Goal: Task Accomplishment & Management: Use online tool/utility

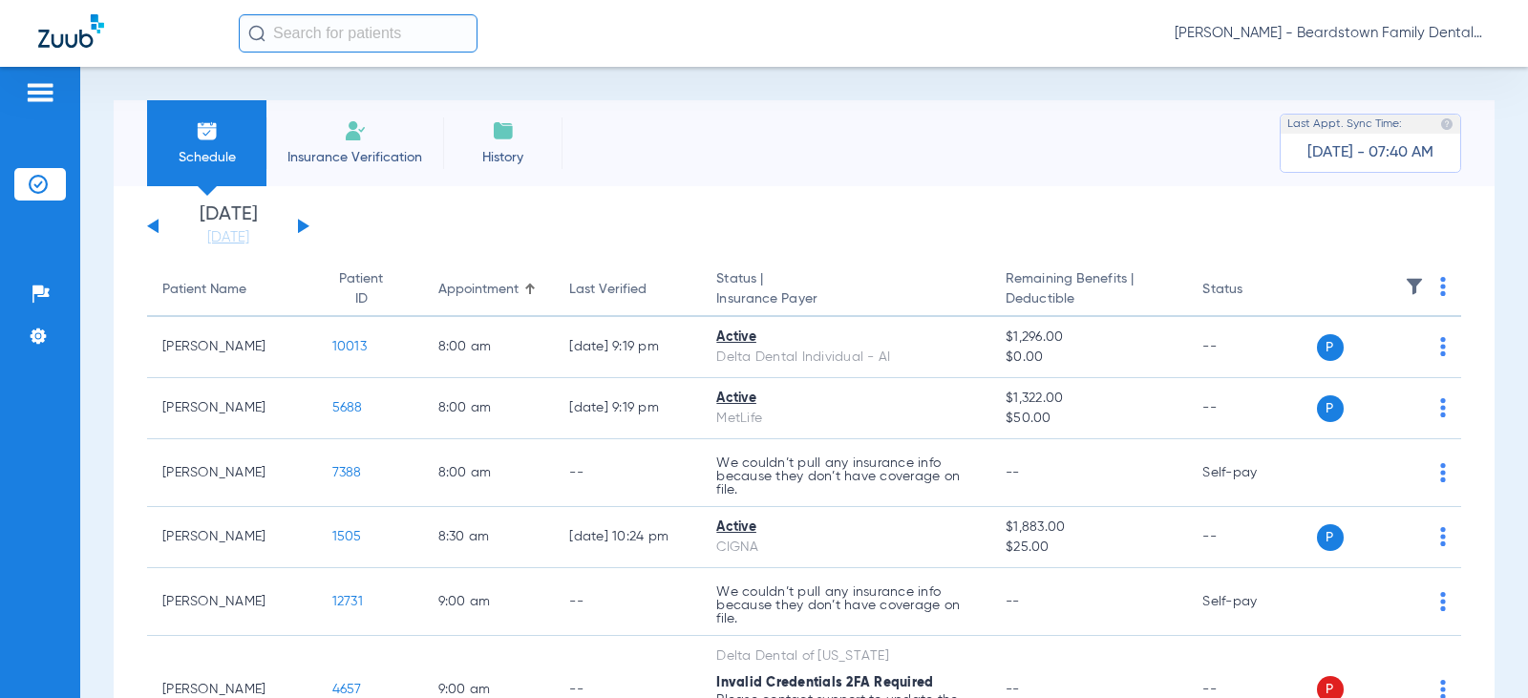
click at [287, 224] on div "[DATE] [DATE] [DATE] [DATE] [DATE] [DATE] [DATE] [DATE] [DATE] [DATE] [DATE] [D…" at bounding box center [228, 226] width 162 height 42
click at [299, 229] on button at bounding box center [303, 226] width 11 height 14
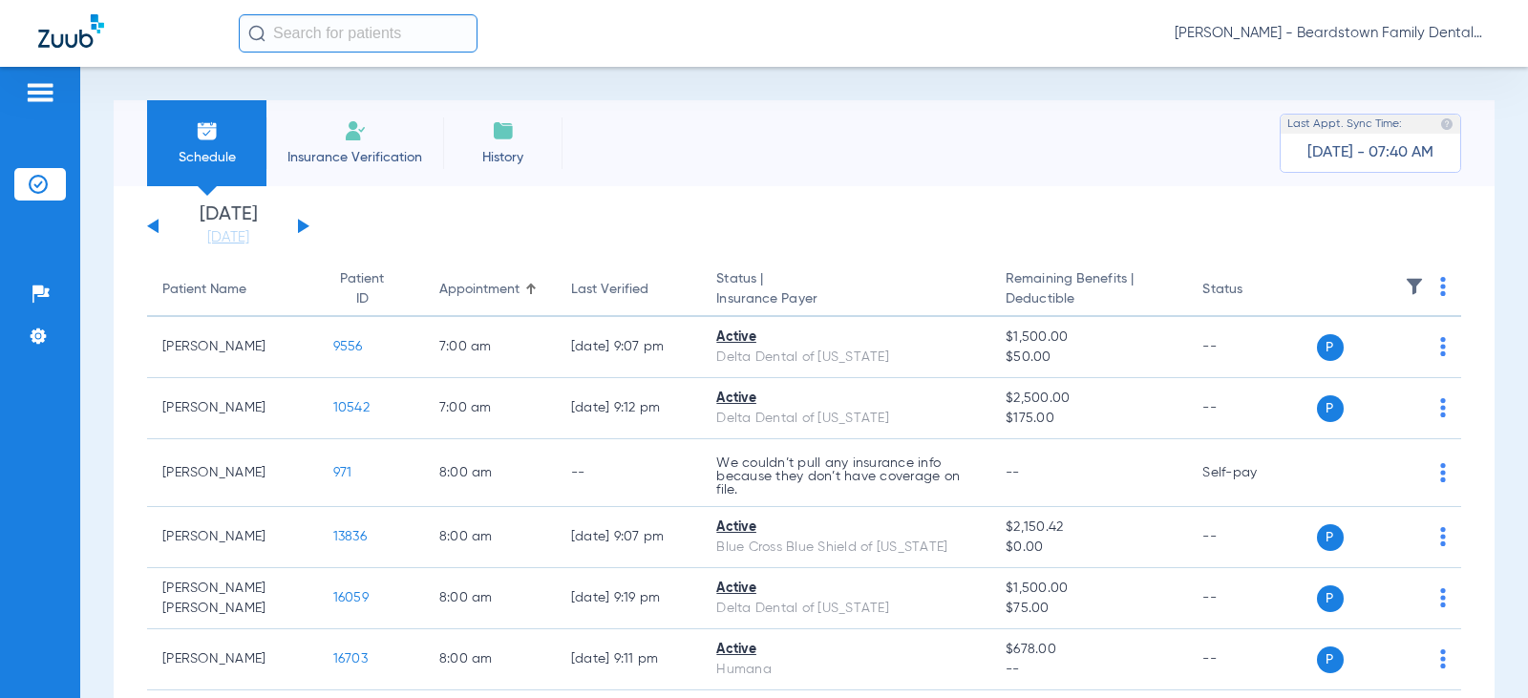
click at [1417, 284] on th at bounding box center [1389, 290] width 145 height 53
click at [1405, 289] on img at bounding box center [1414, 286] width 19 height 19
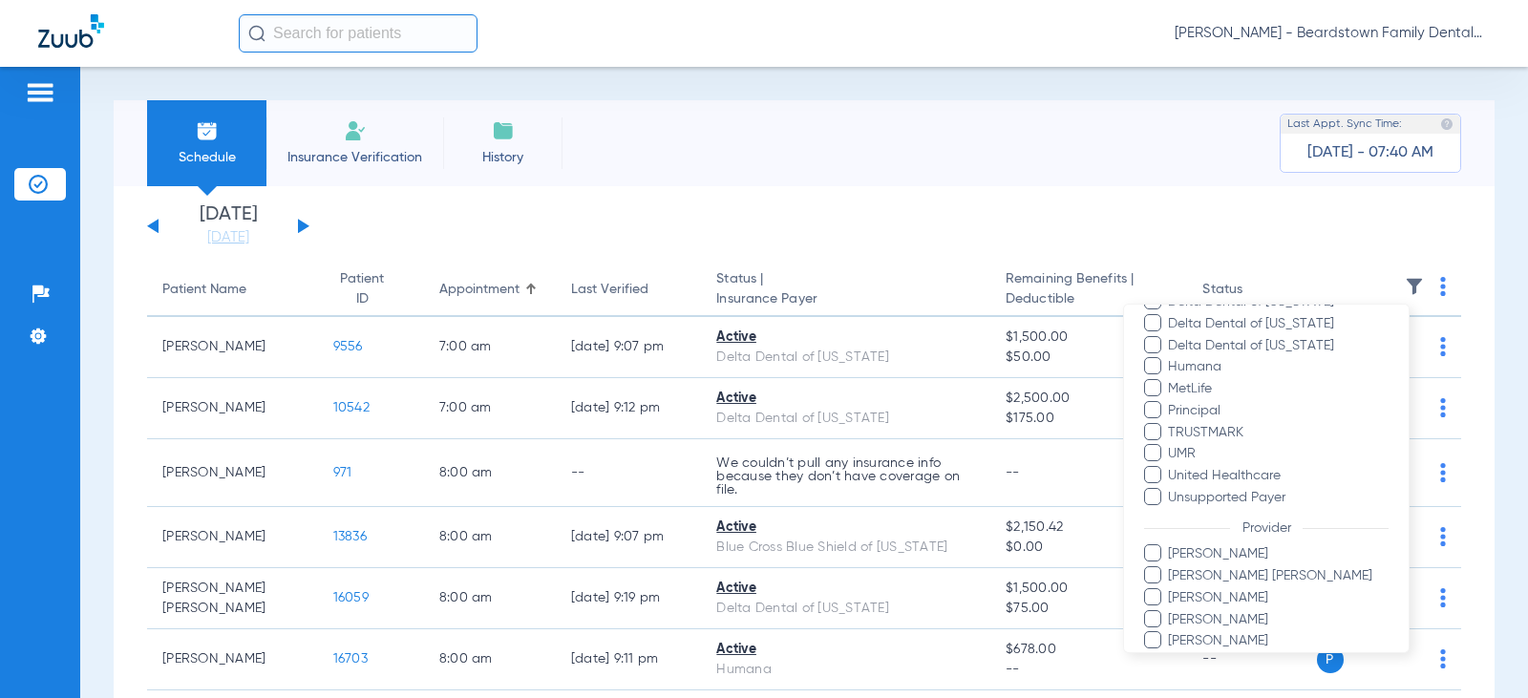
scroll to position [457, 0]
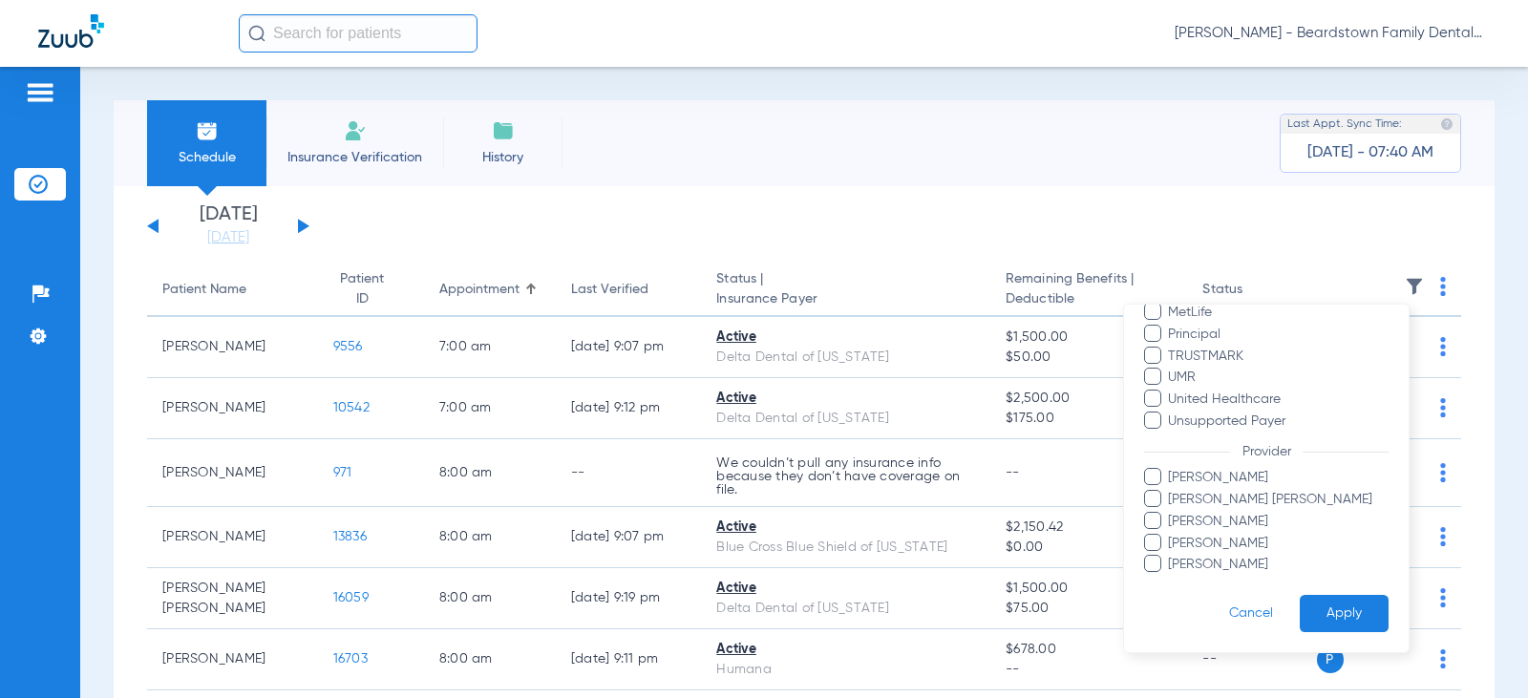
click at [1205, 502] on span "[PERSON_NAME] [PERSON_NAME]" at bounding box center [1278, 500] width 222 height 20
click at [1171, 513] on input "[PERSON_NAME] [PERSON_NAME]" at bounding box center [1171, 513] width 0 height 0
click at [1317, 606] on button "Apply" at bounding box center [1344, 613] width 89 height 37
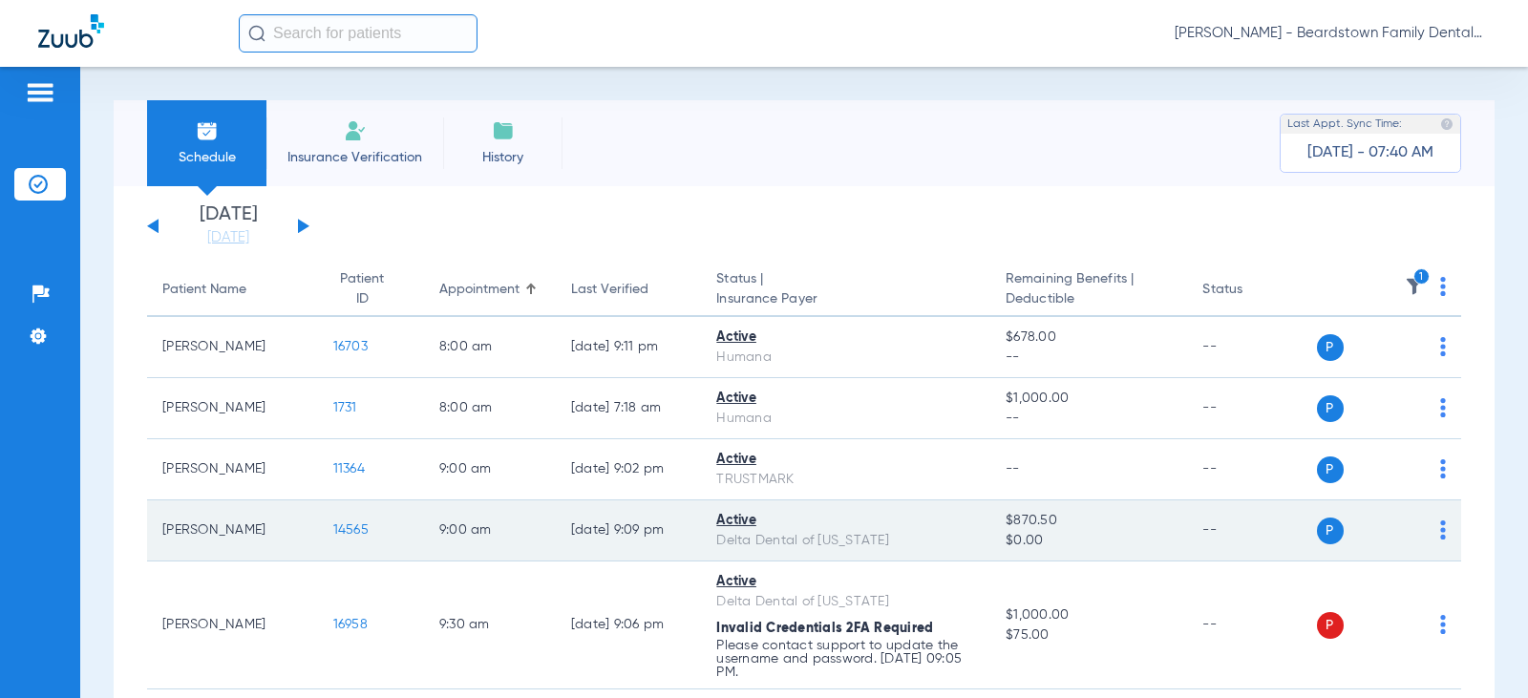
click at [352, 532] on span "14565" at bounding box center [350, 529] width 35 height 13
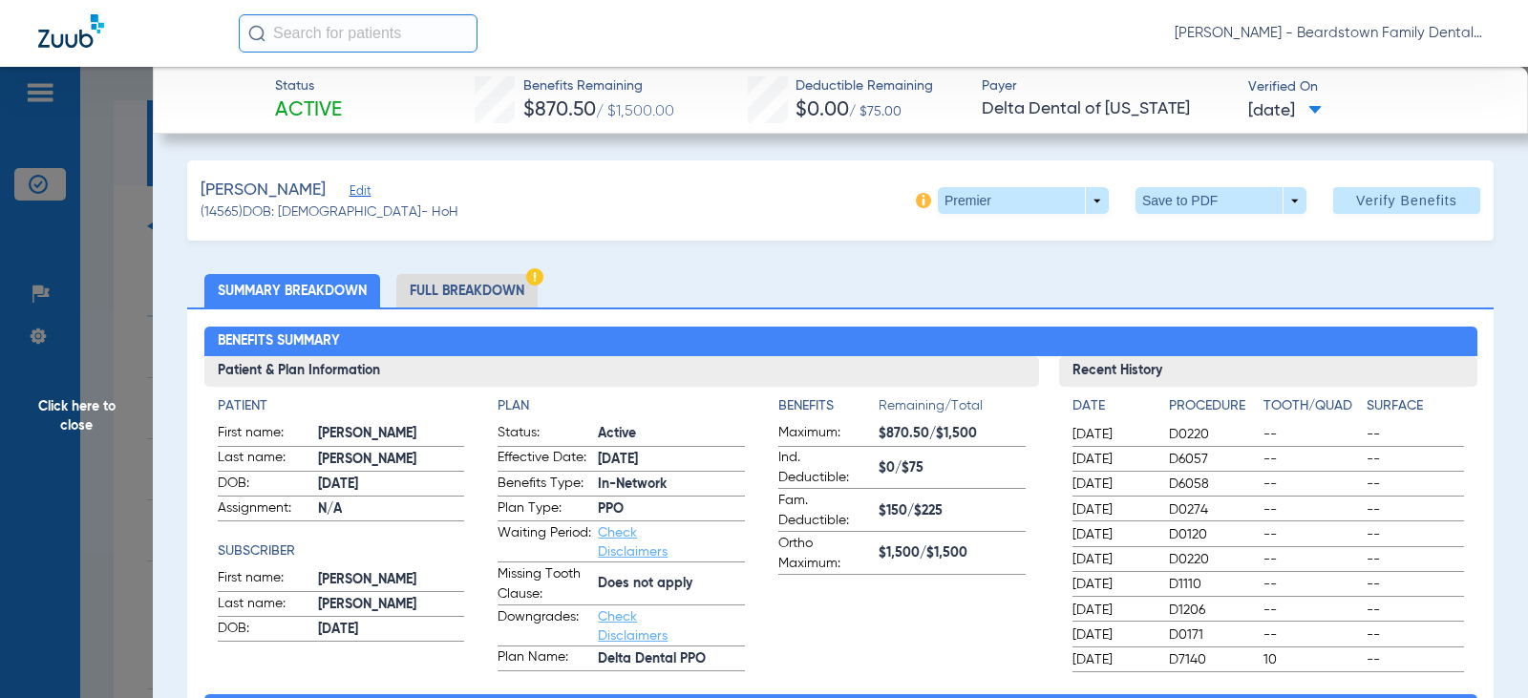
click at [97, 409] on span "Click here to close" at bounding box center [76, 416] width 153 height 698
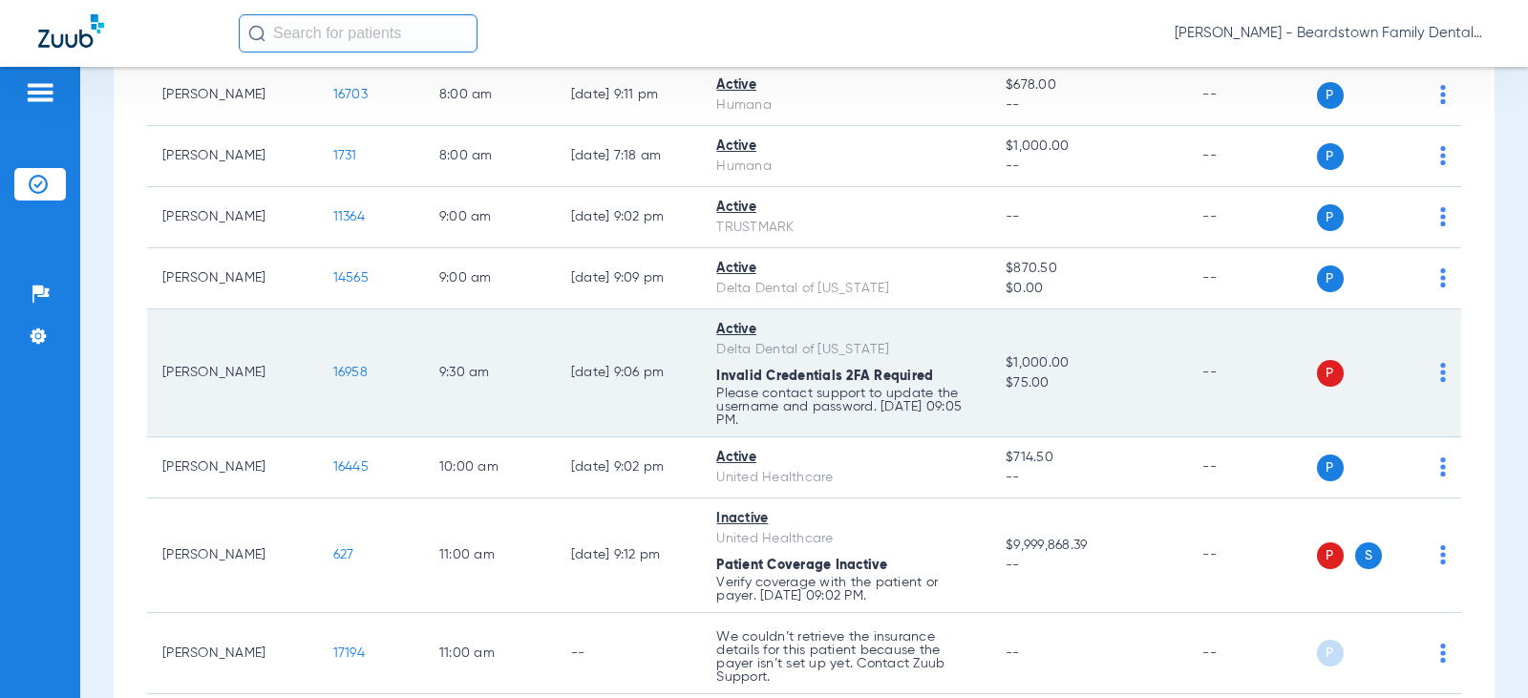
scroll to position [287, 0]
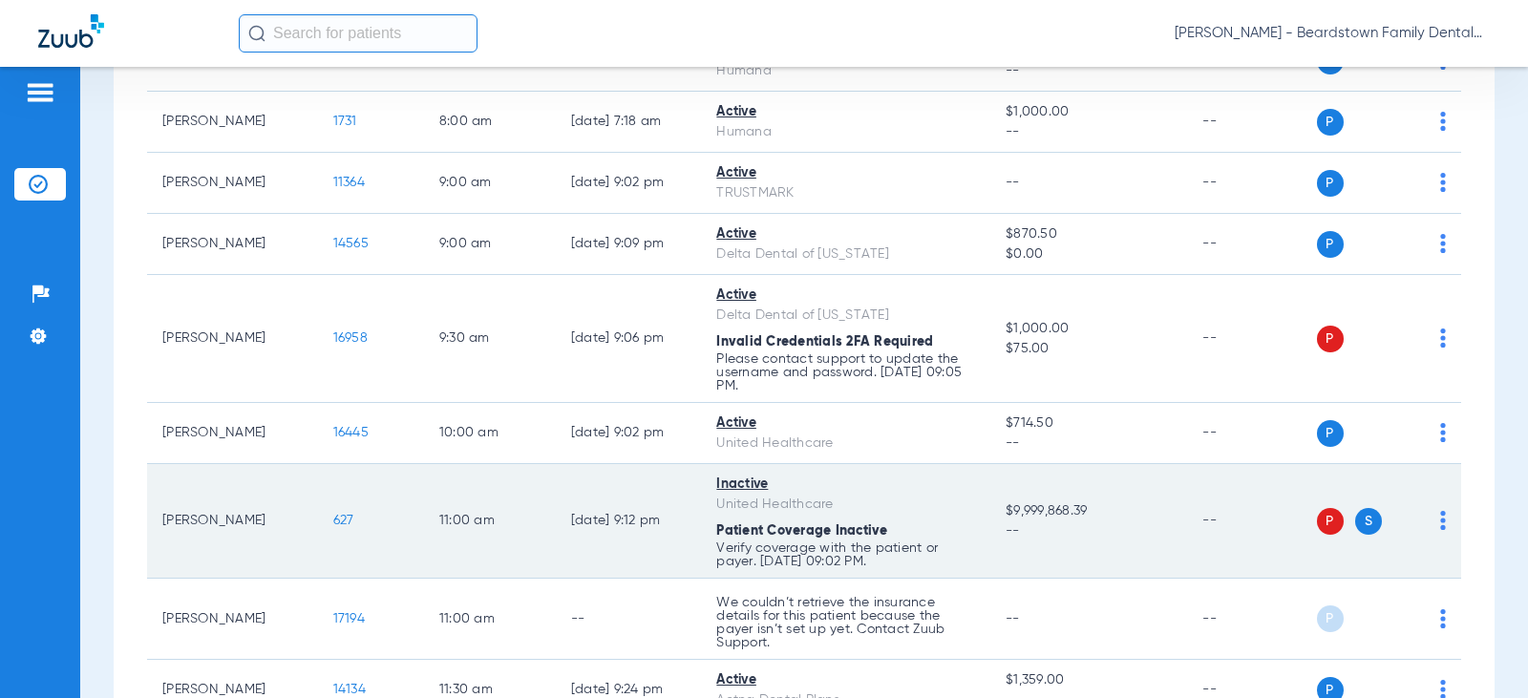
click at [323, 529] on td "627" at bounding box center [371, 521] width 106 height 115
click at [333, 522] on span "627" at bounding box center [343, 520] width 21 height 13
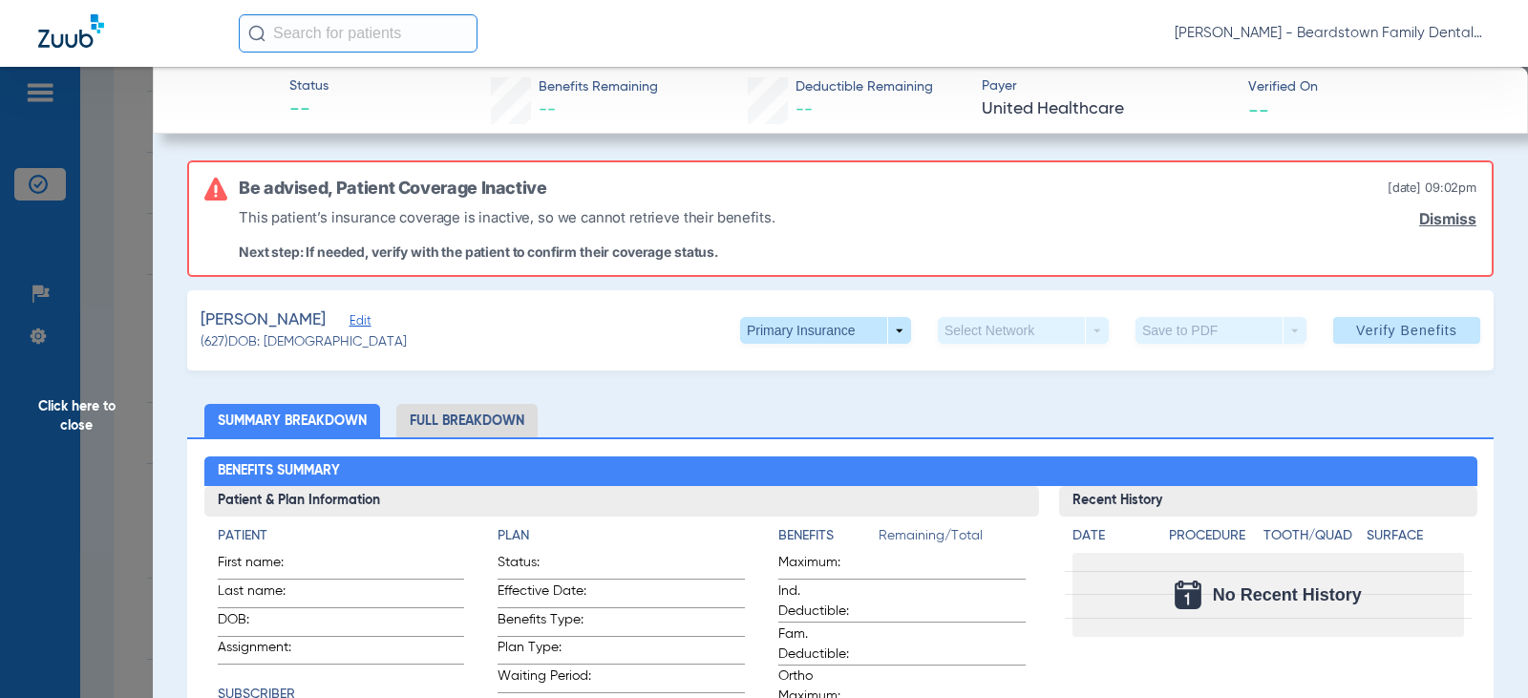
click at [110, 404] on span "Click here to close" at bounding box center [76, 416] width 153 height 698
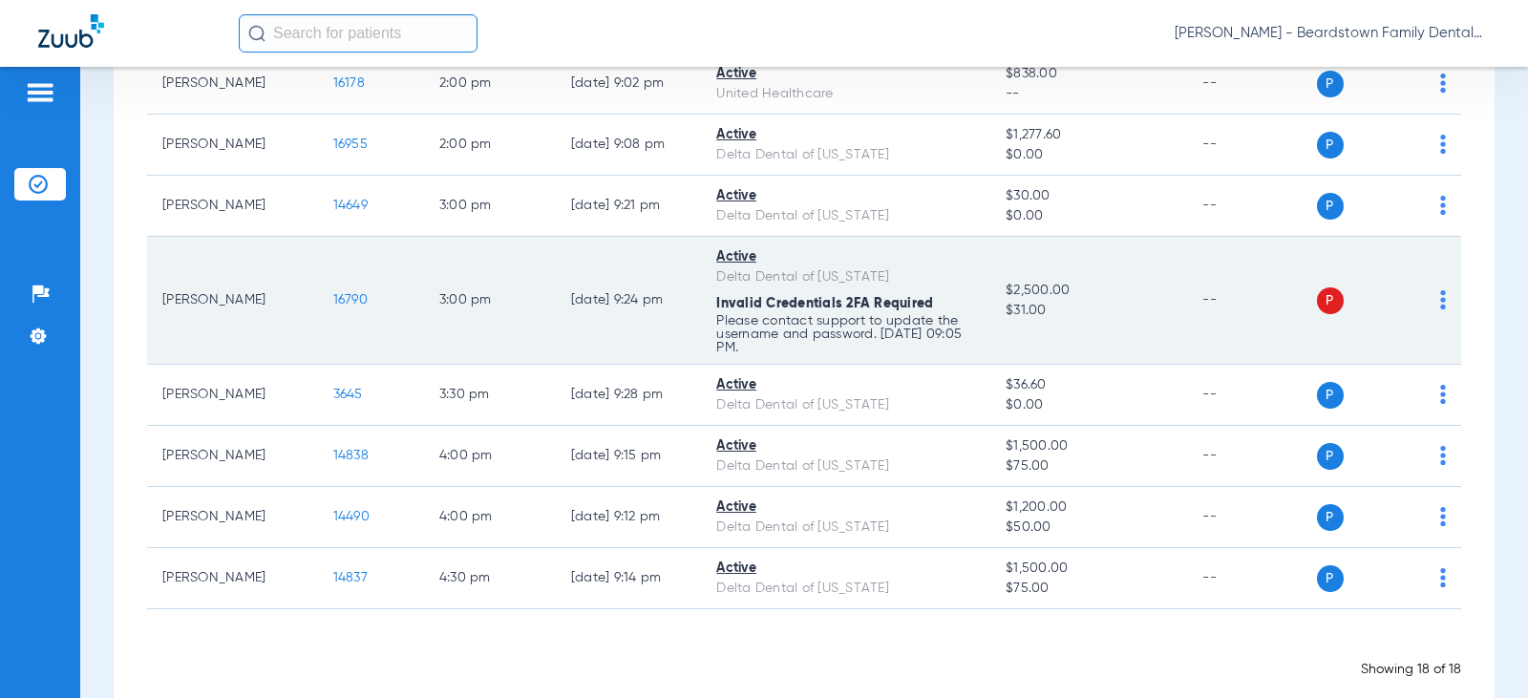
scroll to position [1049, 0]
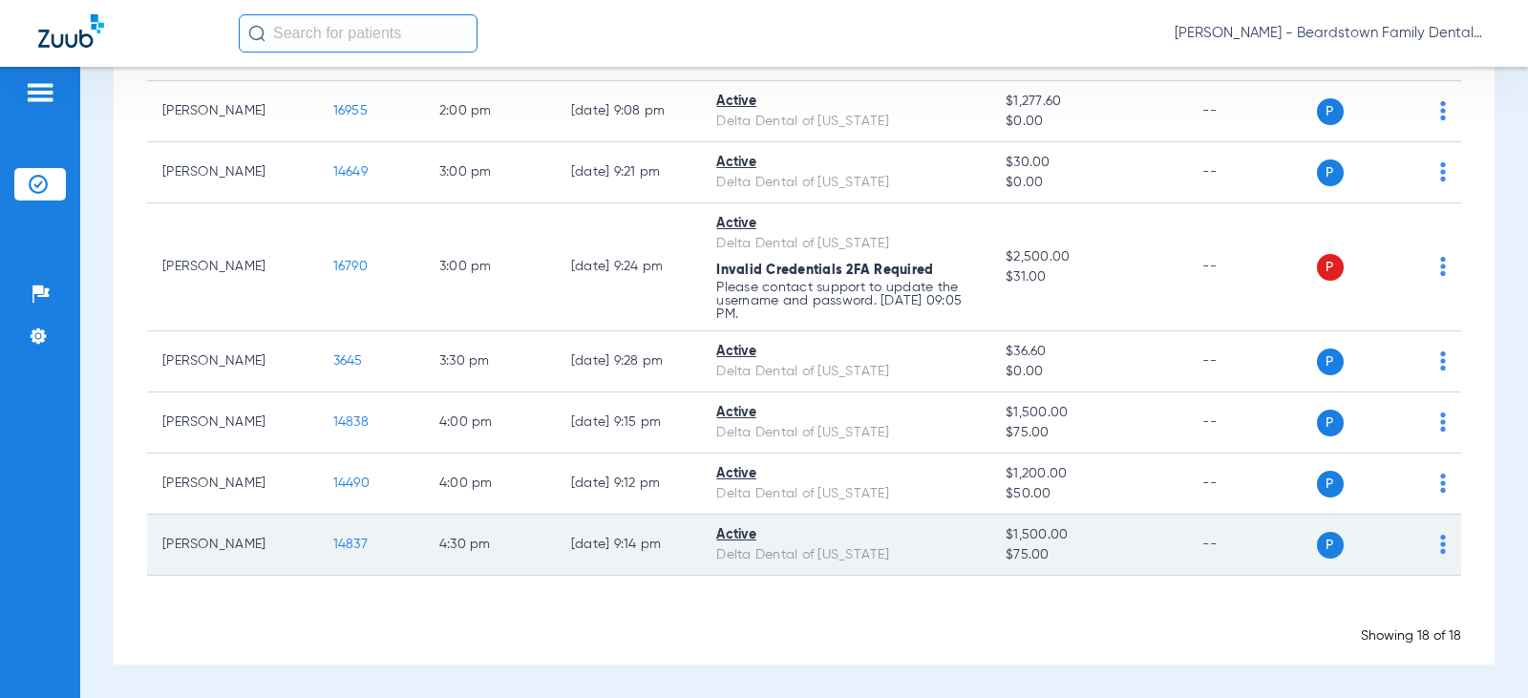
drag, startPoint x: 349, startPoint y: 557, endPoint x: 344, endPoint y: 535, distance: 22.5
click at [348, 555] on td "14837" at bounding box center [371, 545] width 106 height 61
click at [344, 535] on td "14837" at bounding box center [371, 545] width 106 height 61
click at [345, 540] on span "14837" at bounding box center [350, 544] width 34 height 13
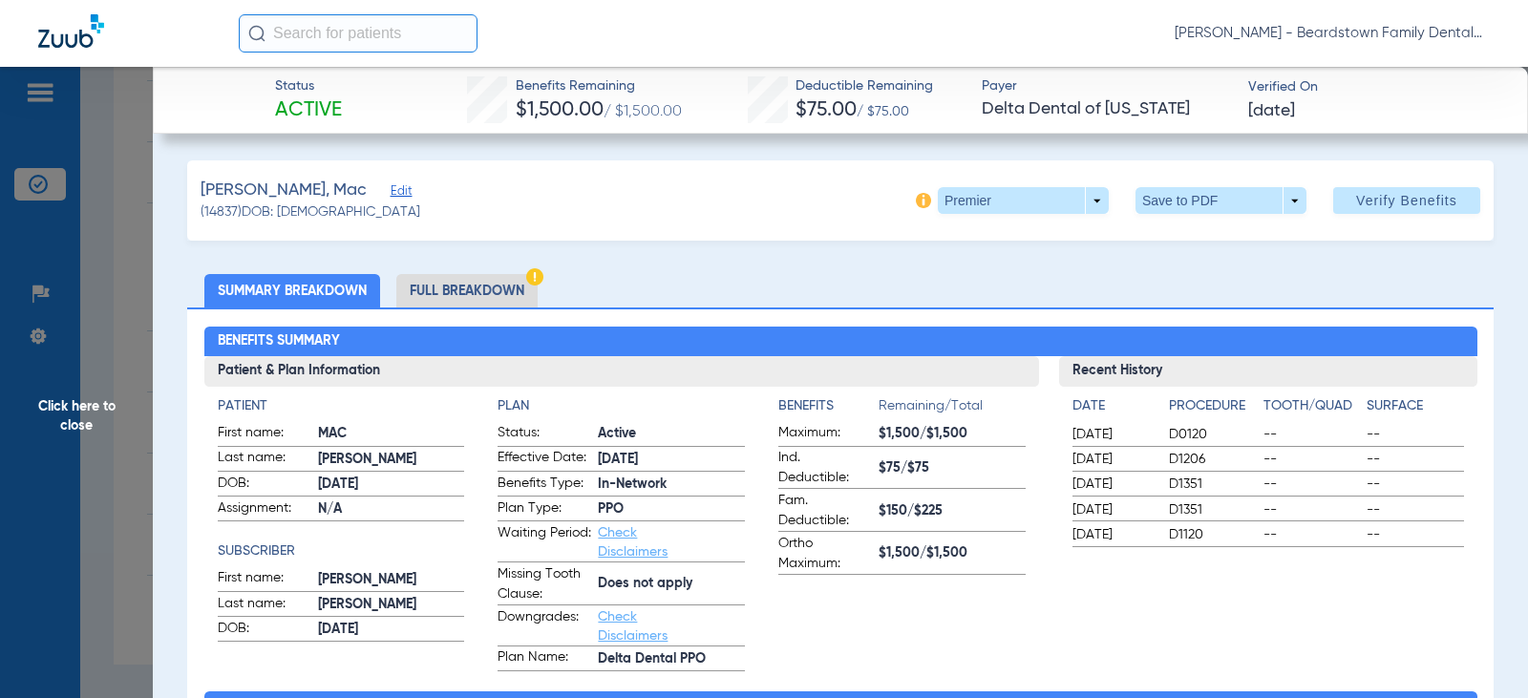
click at [91, 410] on span "Click here to close" at bounding box center [76, 416] width 153 height 698
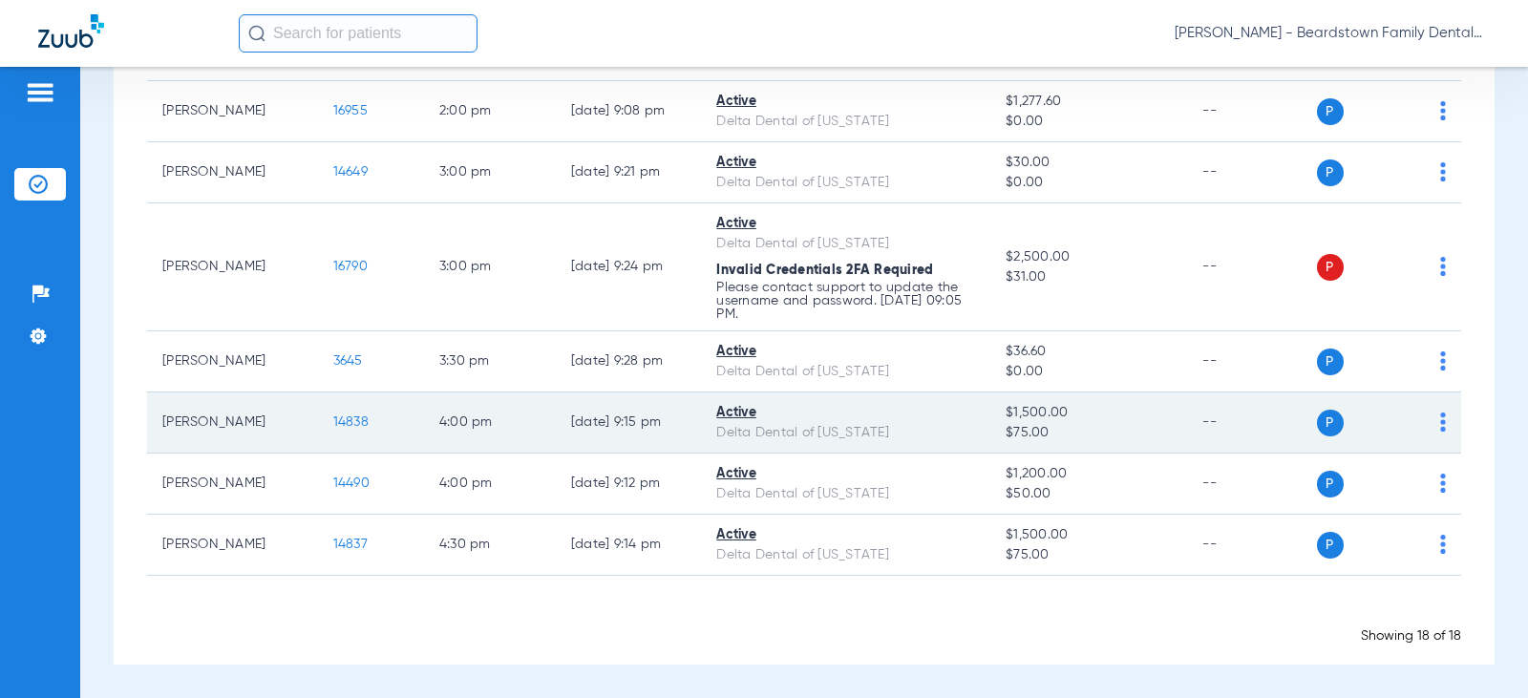
click at [333, 417] on span "14838" at bounding box center [350, 421] width 35 height 13
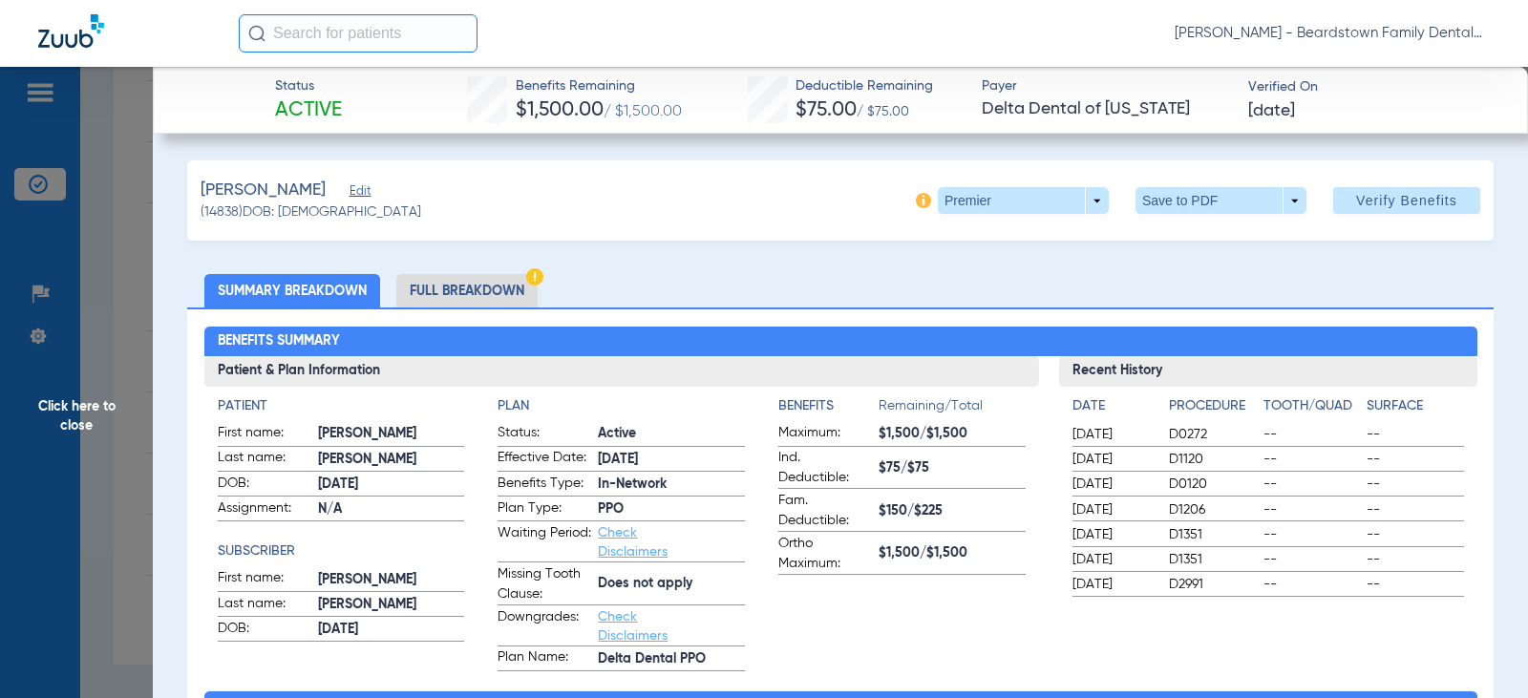
click at [114, 419] on span "Click here to close" at bounding box center [76, 416] width 153 height 698
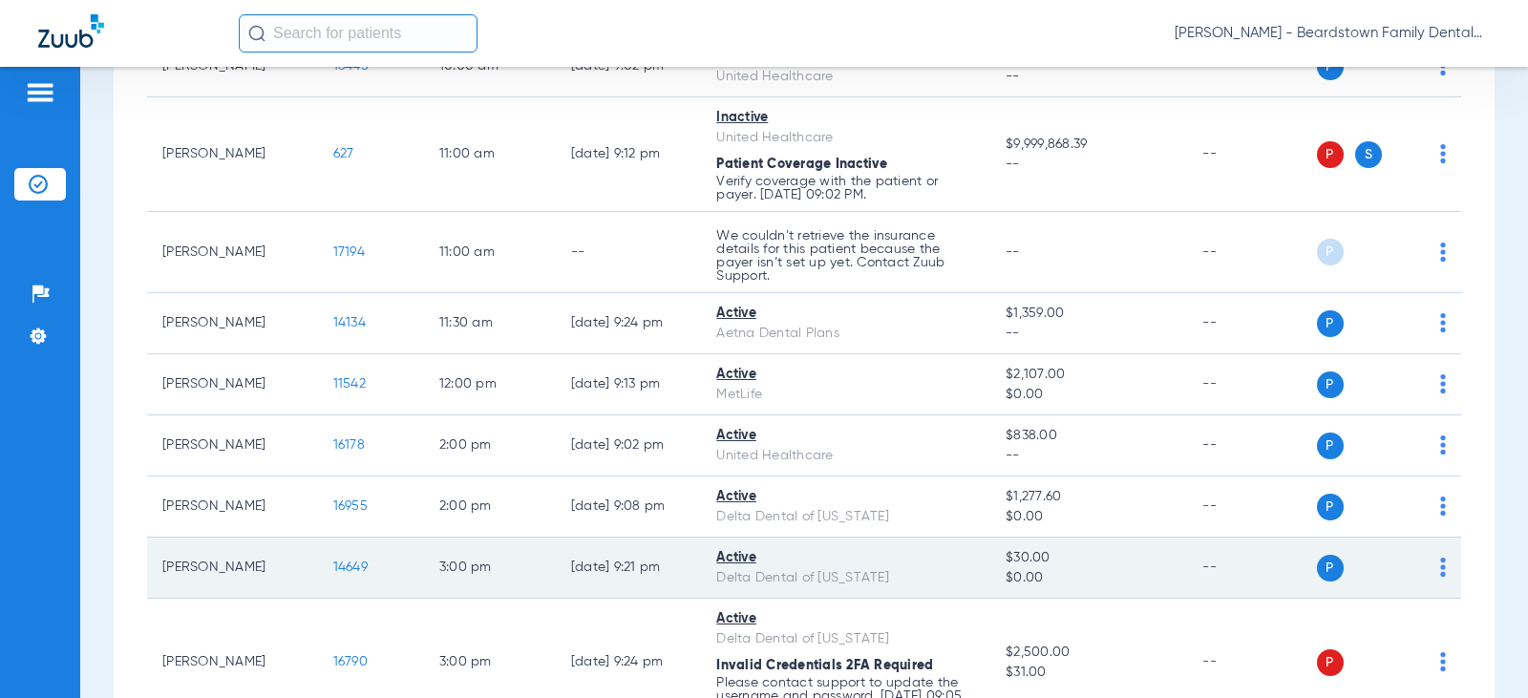
scroll to position [762, 0]
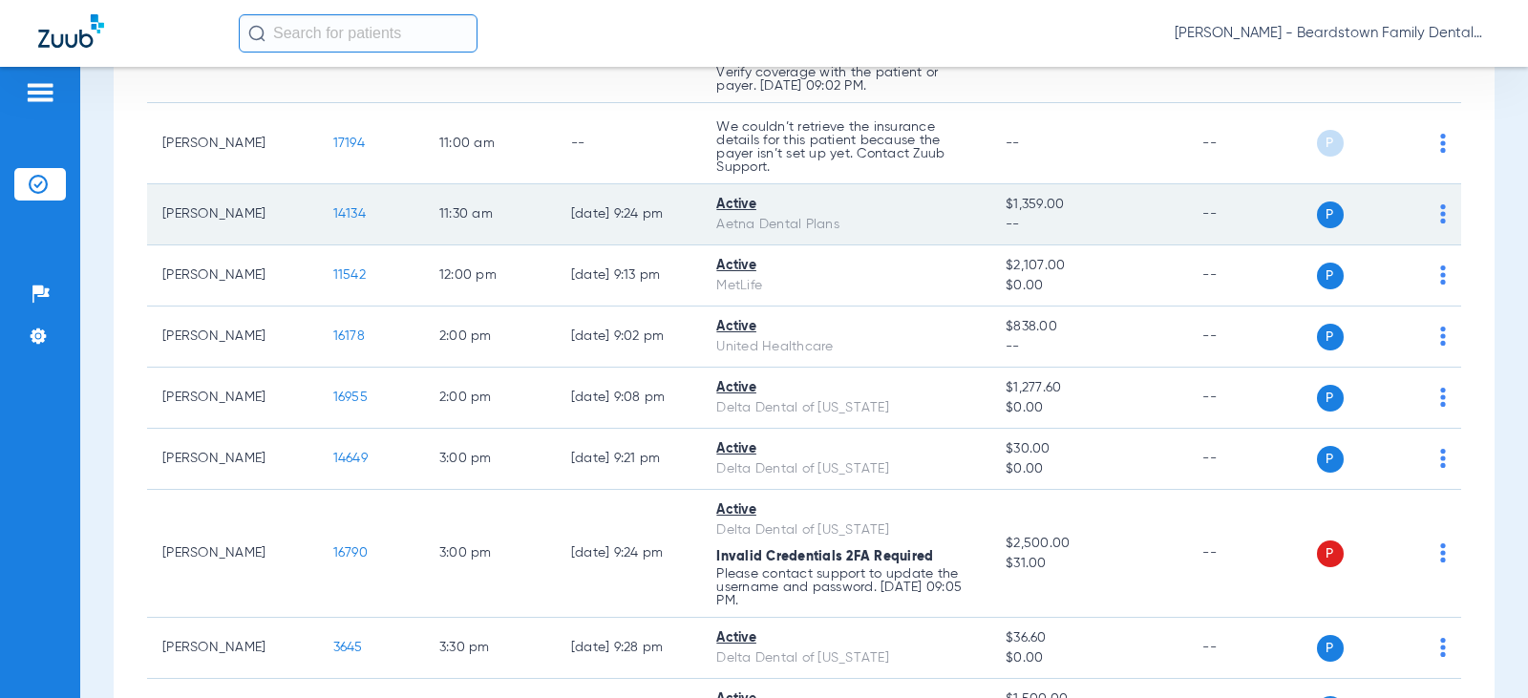
click at [341, 216] on span "14134" at bounding box center [349, 213] width 32 height 13
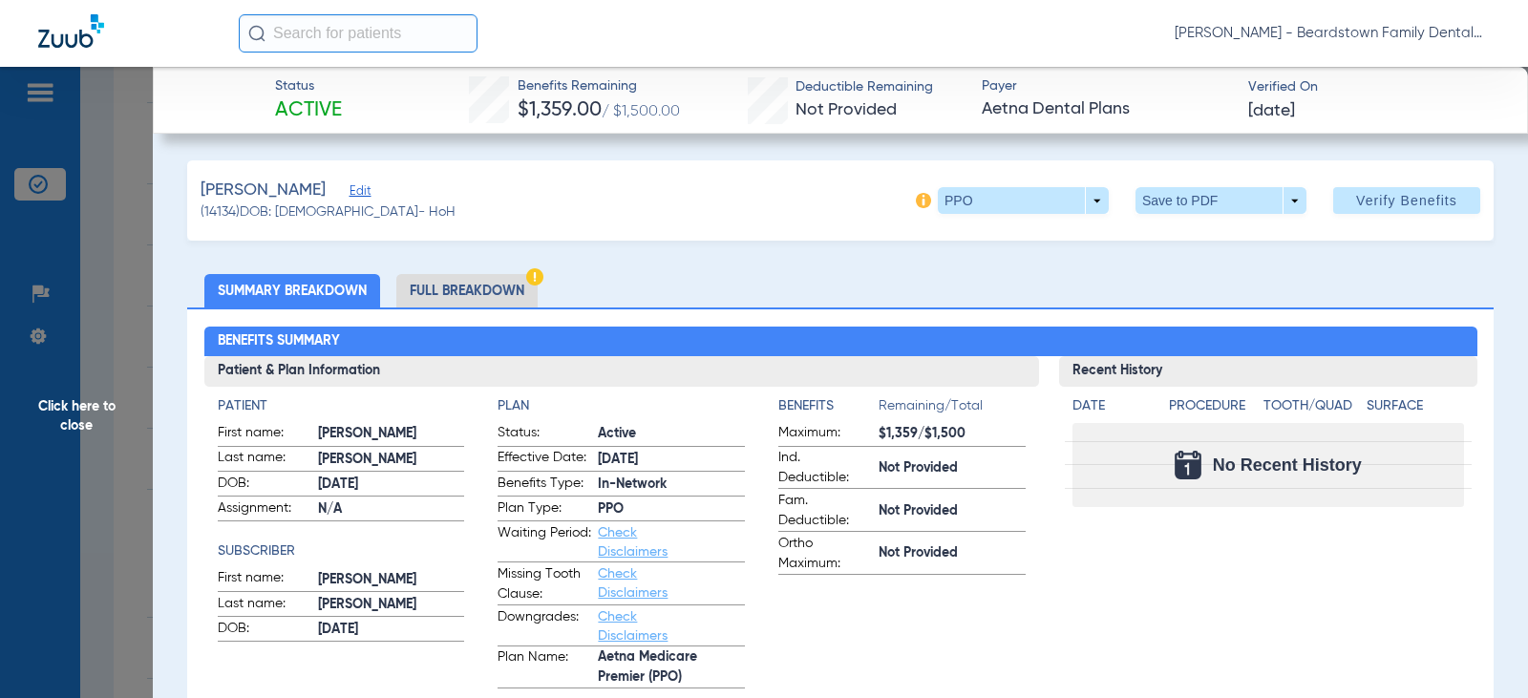
click at [106, 414] on span "Click here to close" at bounding box center [76, 416] width 153 height 698
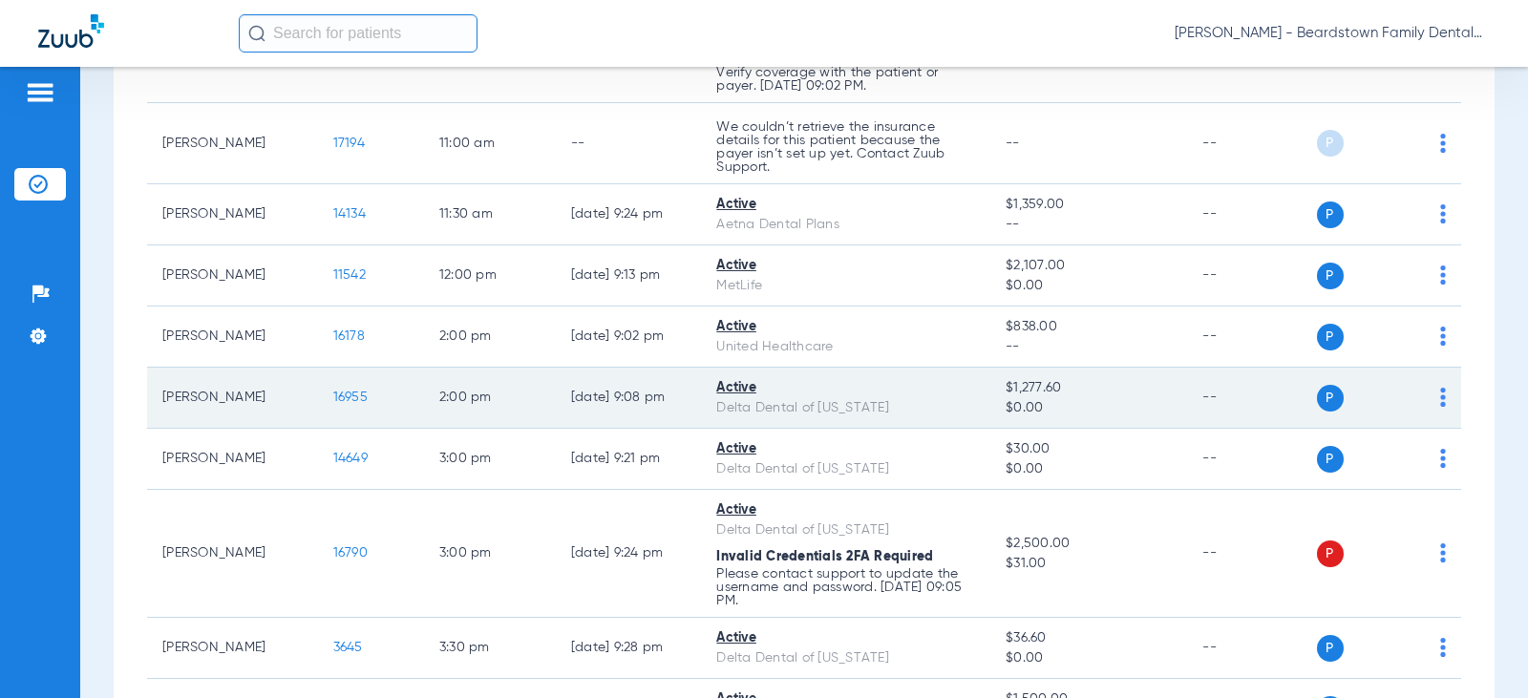
click at [318, 400] on td "16955" at bounding box center [371, 398] width 106 height 61
click at [333, 401] on span "16955" at bounding box center [350, 397] width 34 height 13
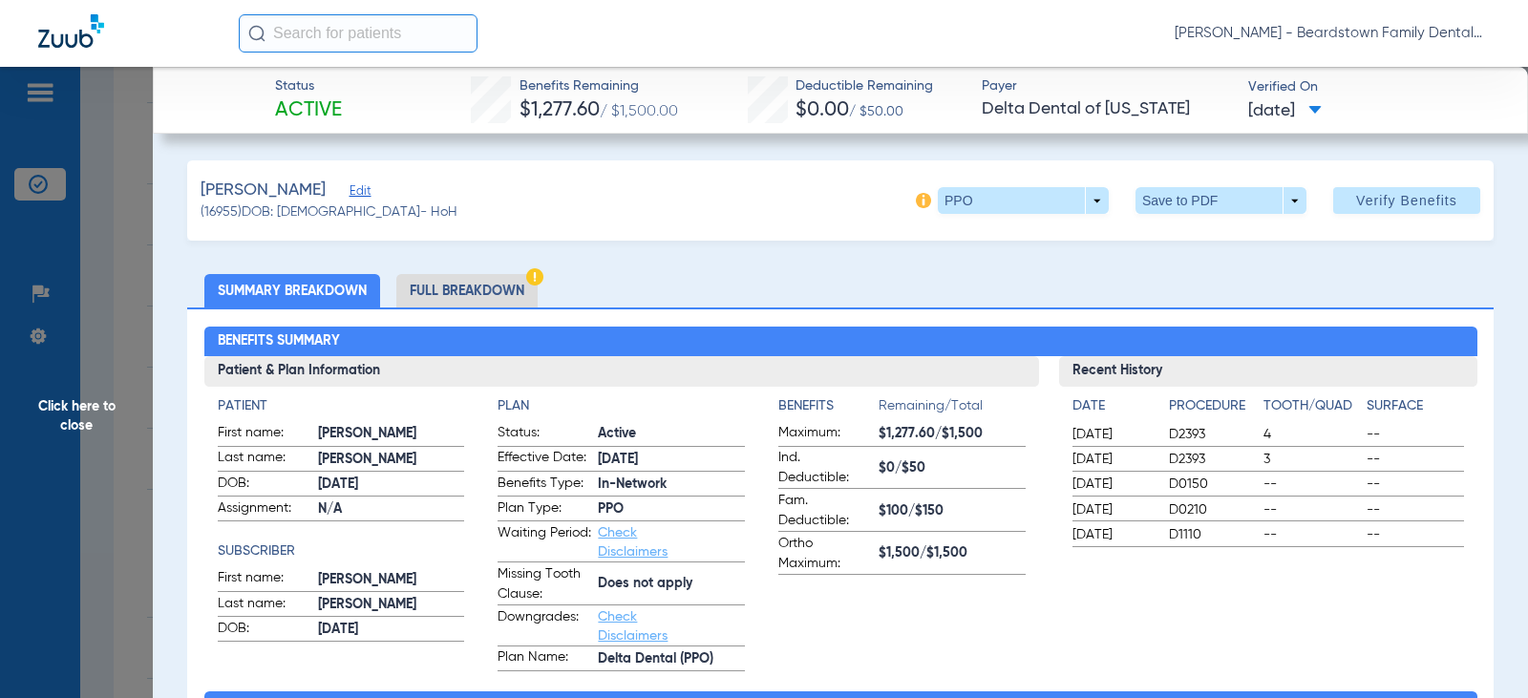
click at [86, 416] on span "Click here to close" at bounding box center [76, 416] width 153 height 698
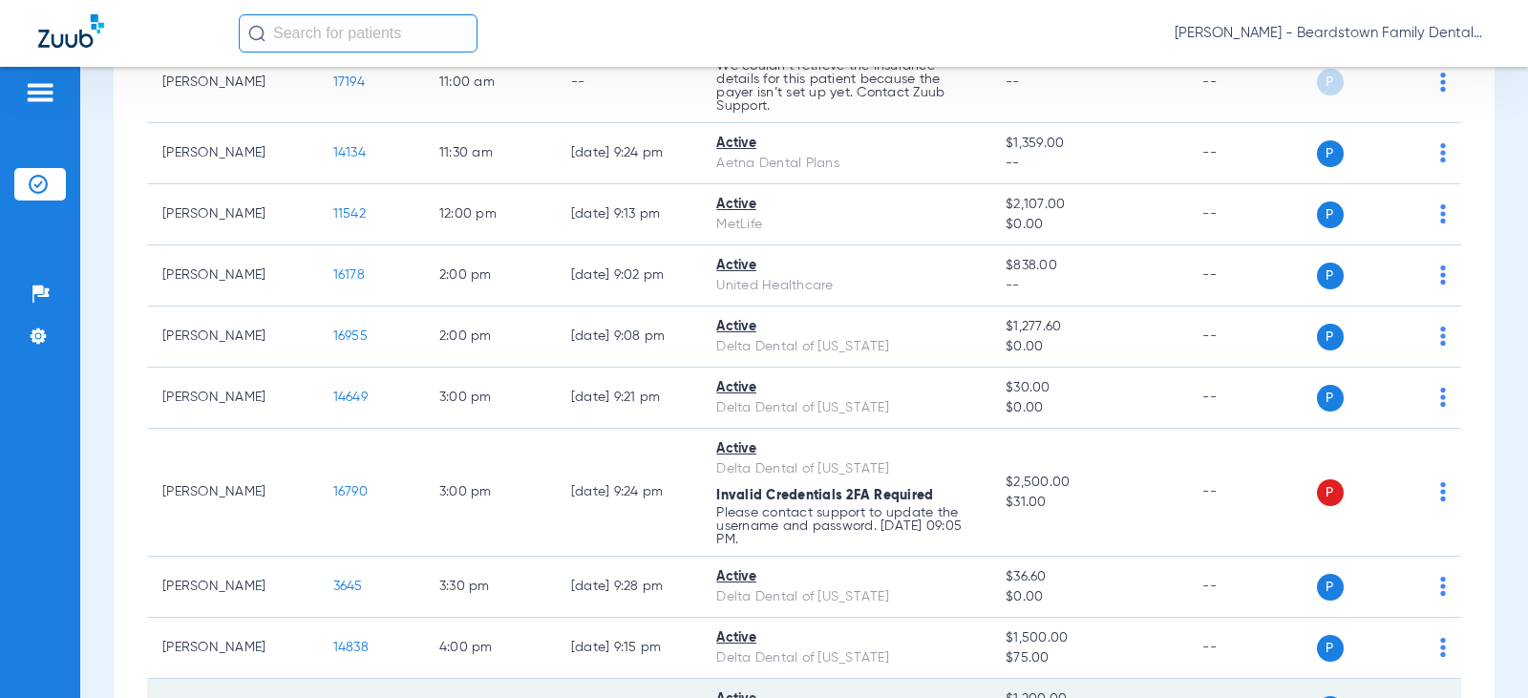
scroll to position [858, 0]
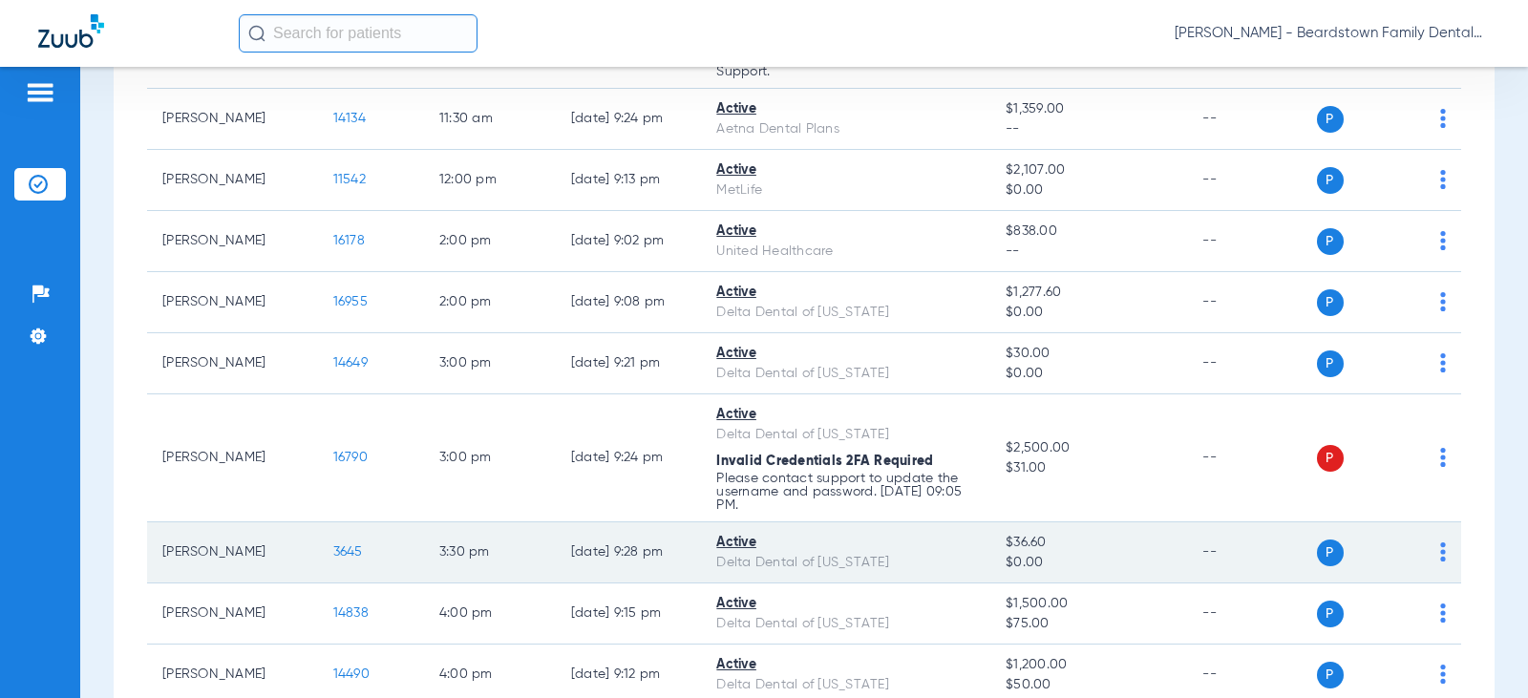
click at [333, 549] on span "3645" at bounding box center [348, 551] width 30 height 13
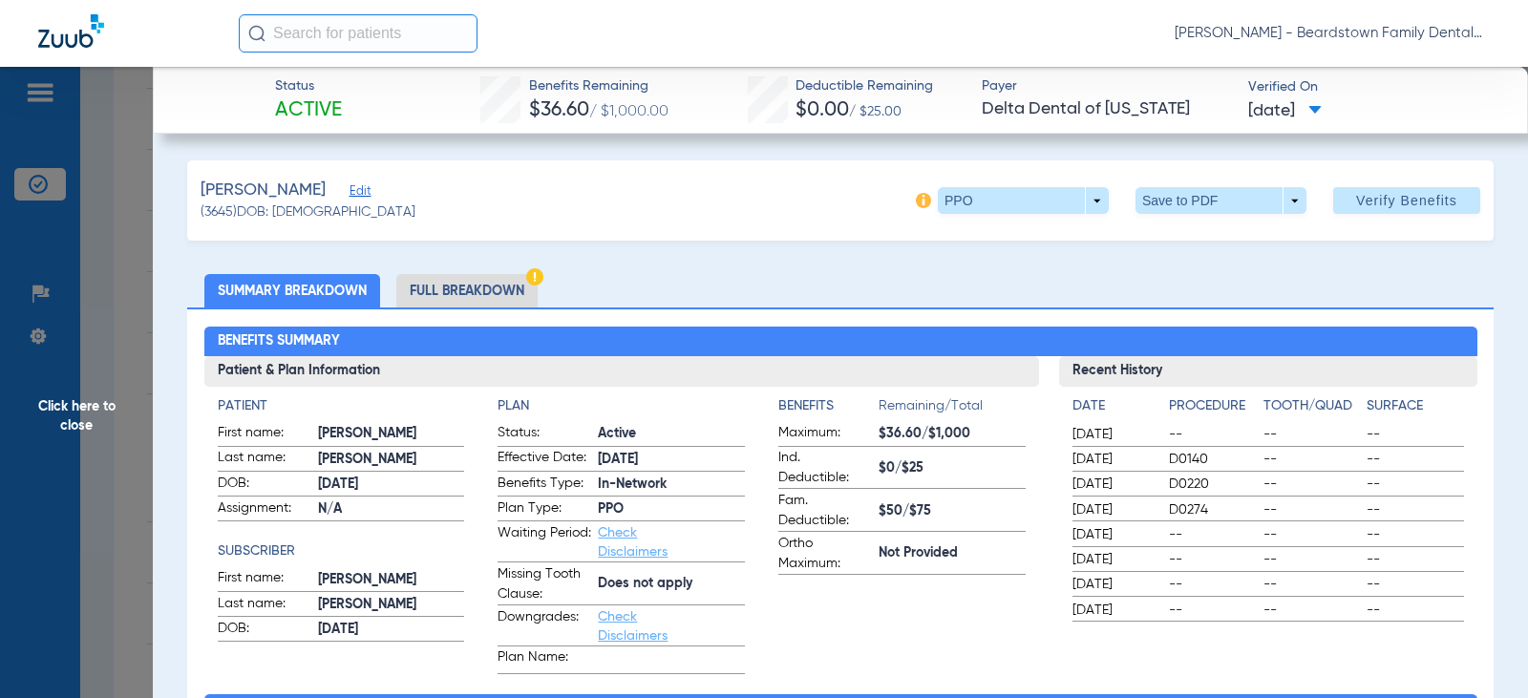
click at [80, 399] on span "Click here to close" at bounding box center [76, 416] width 153 height 698
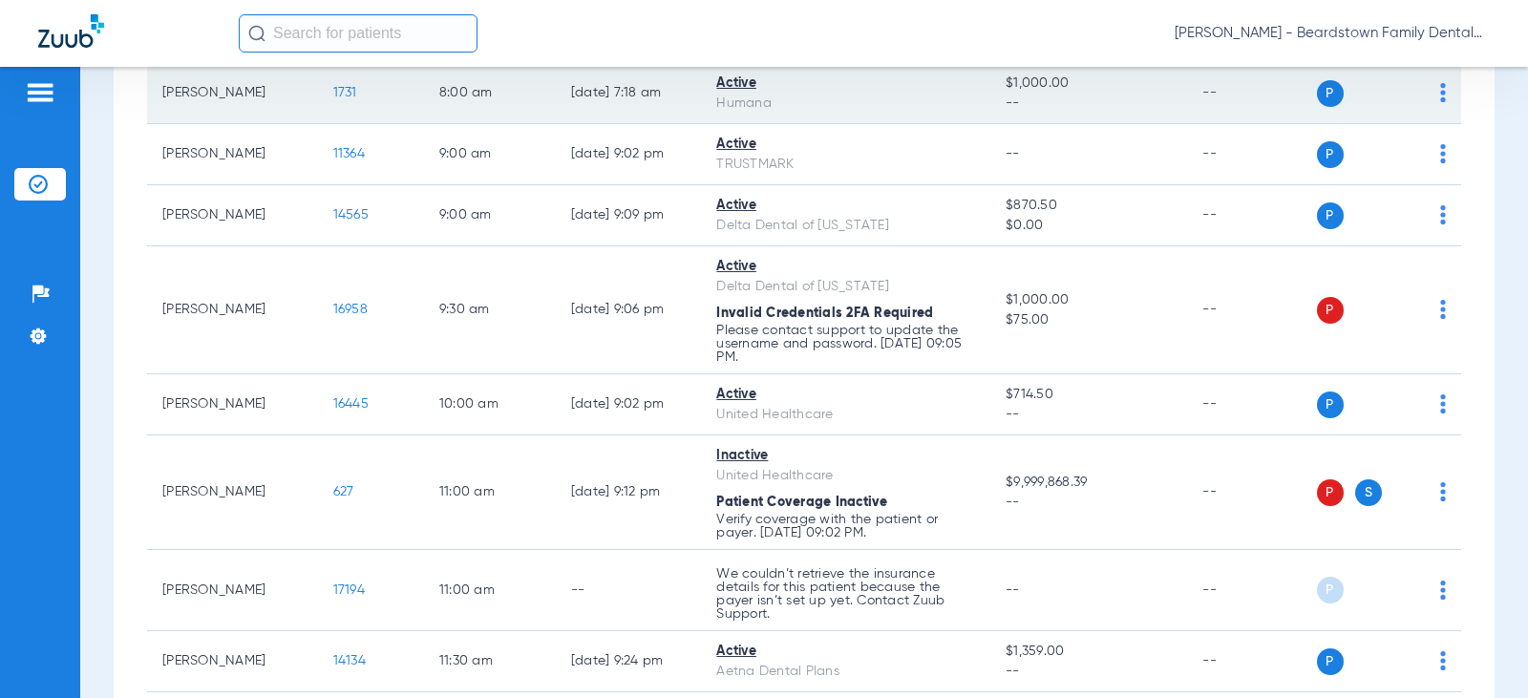
scroll to position [189, 0]
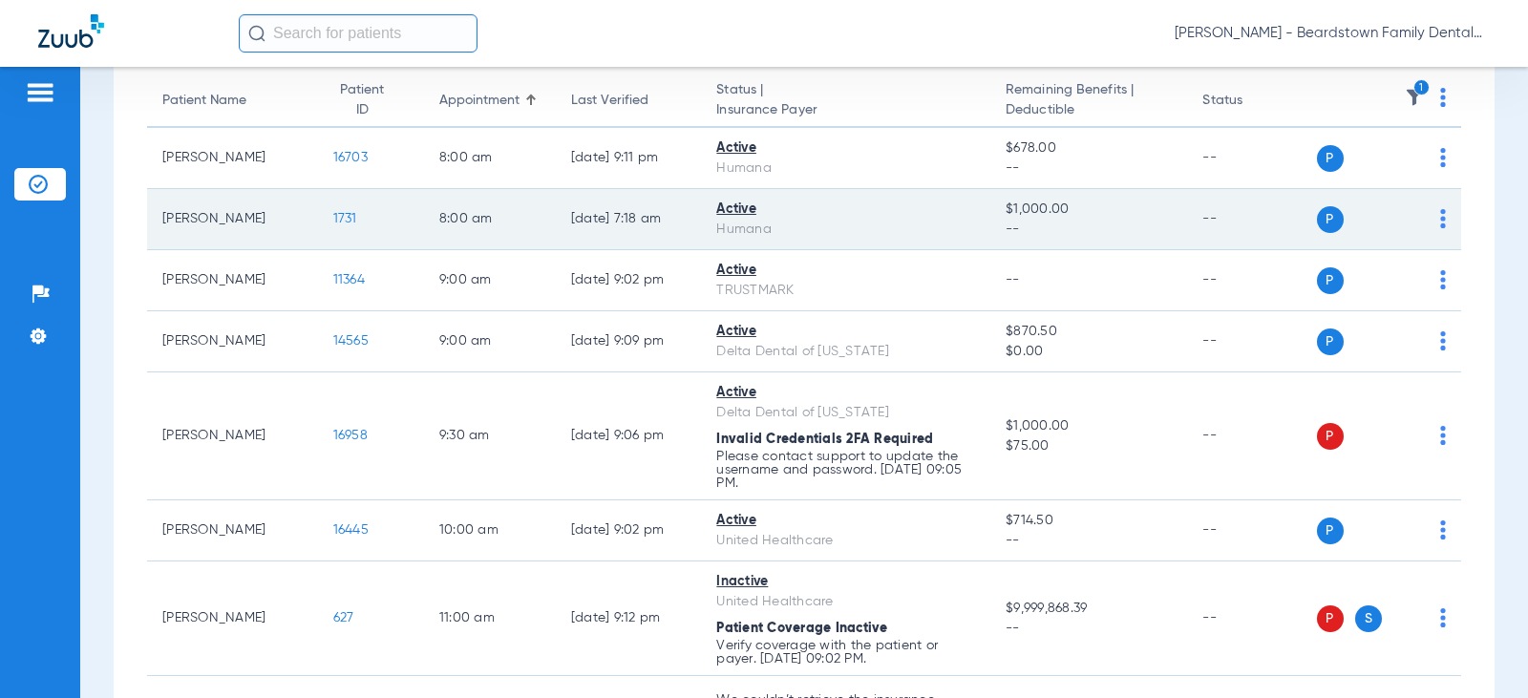
click at [340, 215] on span "1731" at bounding box center [345, 218] width 24 height 13
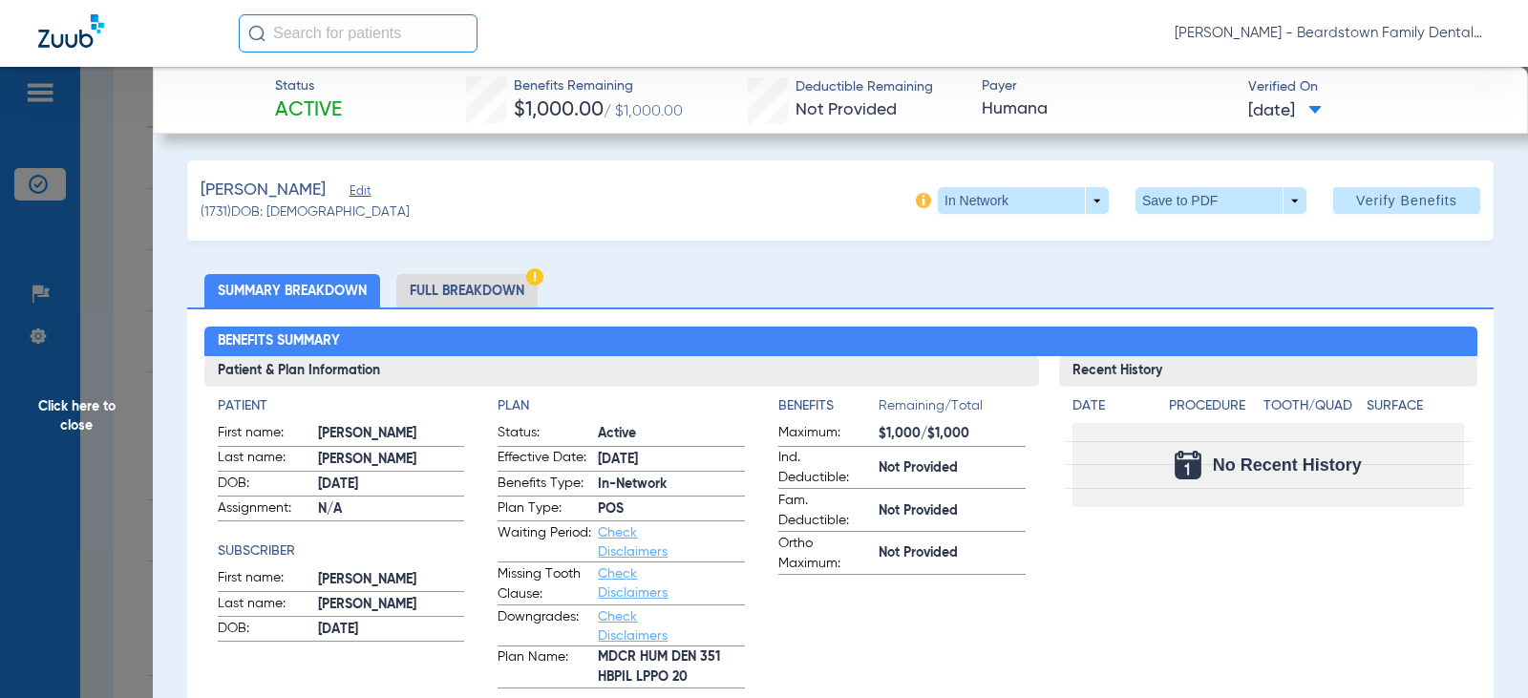
click at [97, 394] on span "Click here to close" at bounding box center [76, 416] width 153 height 698
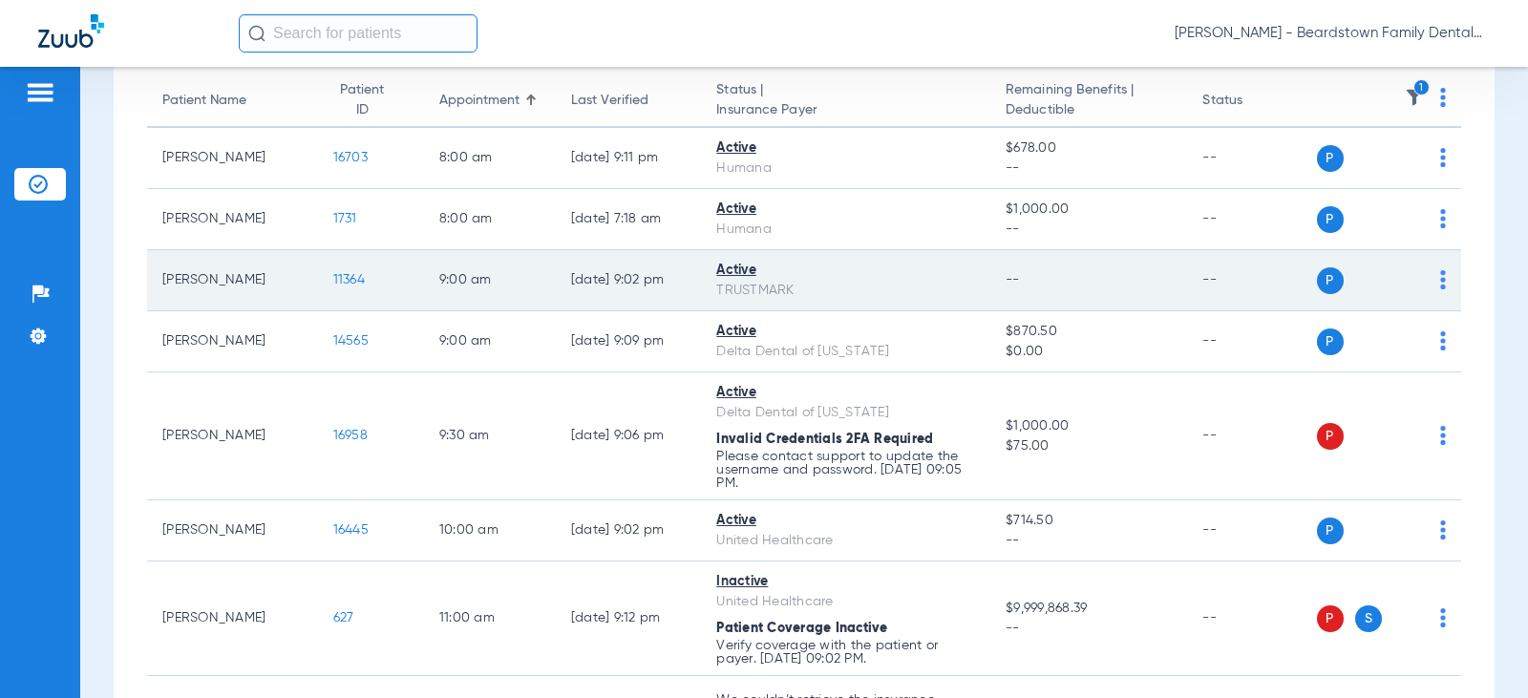
click at [350, 279] on span "11364" at bounding box center [349, 279] width 32 height 13
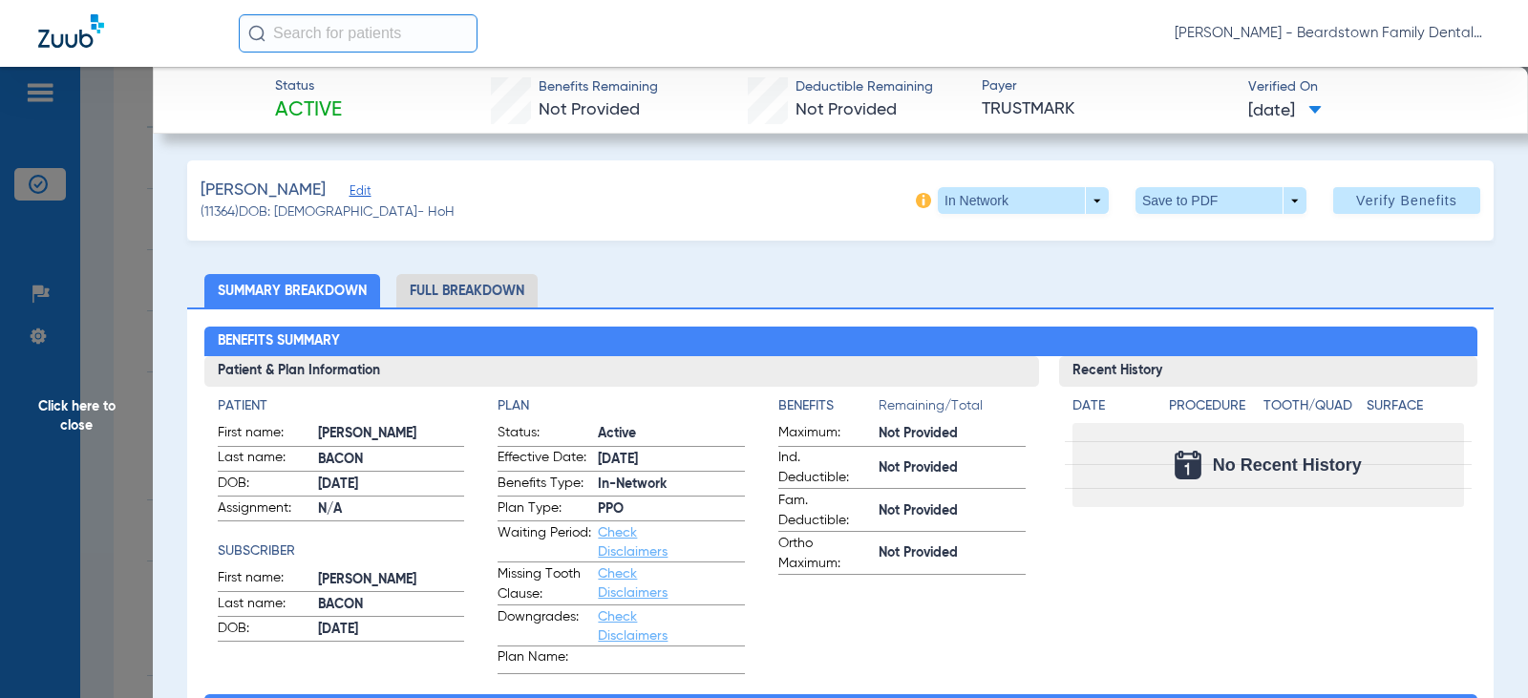
click at [89, 416] on span "Click here to close" at bounding box center [76, 416] width 153 height 698
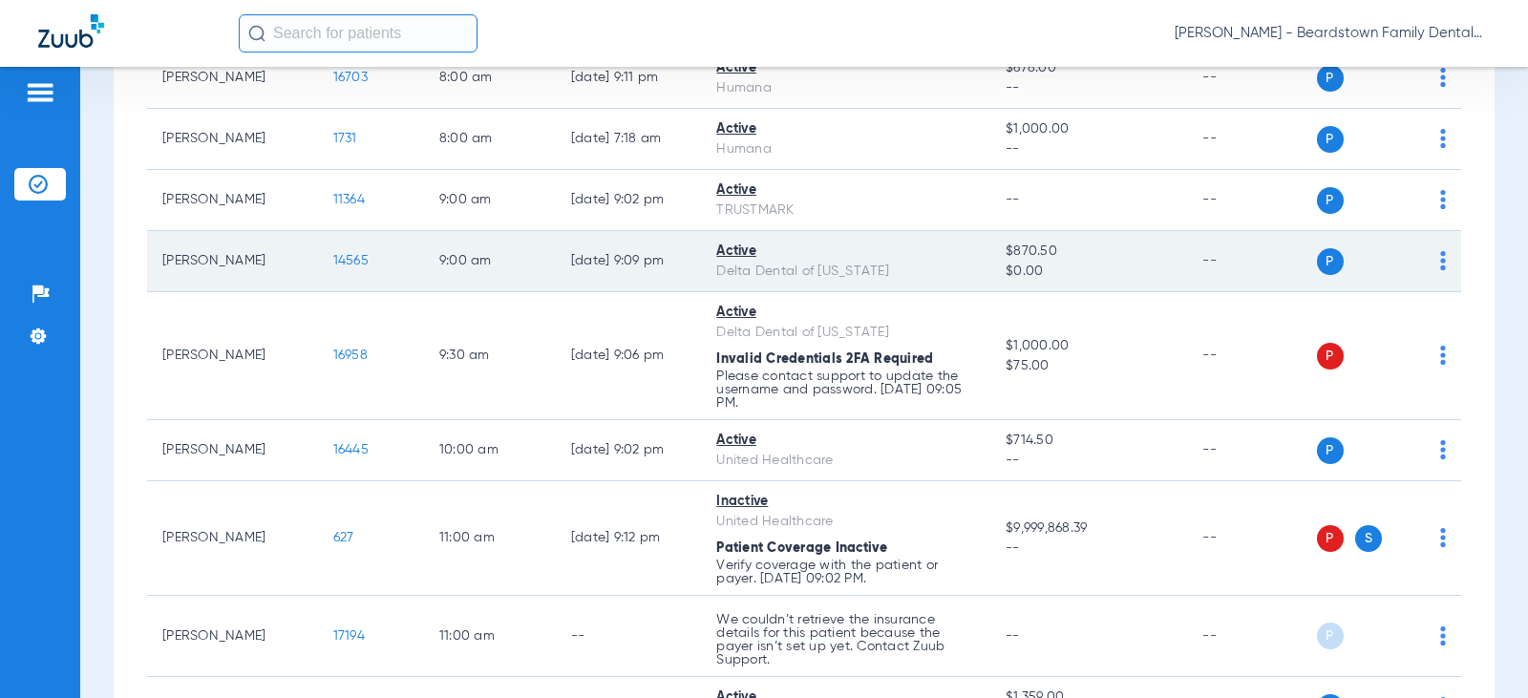
scroll to position [380, 0]
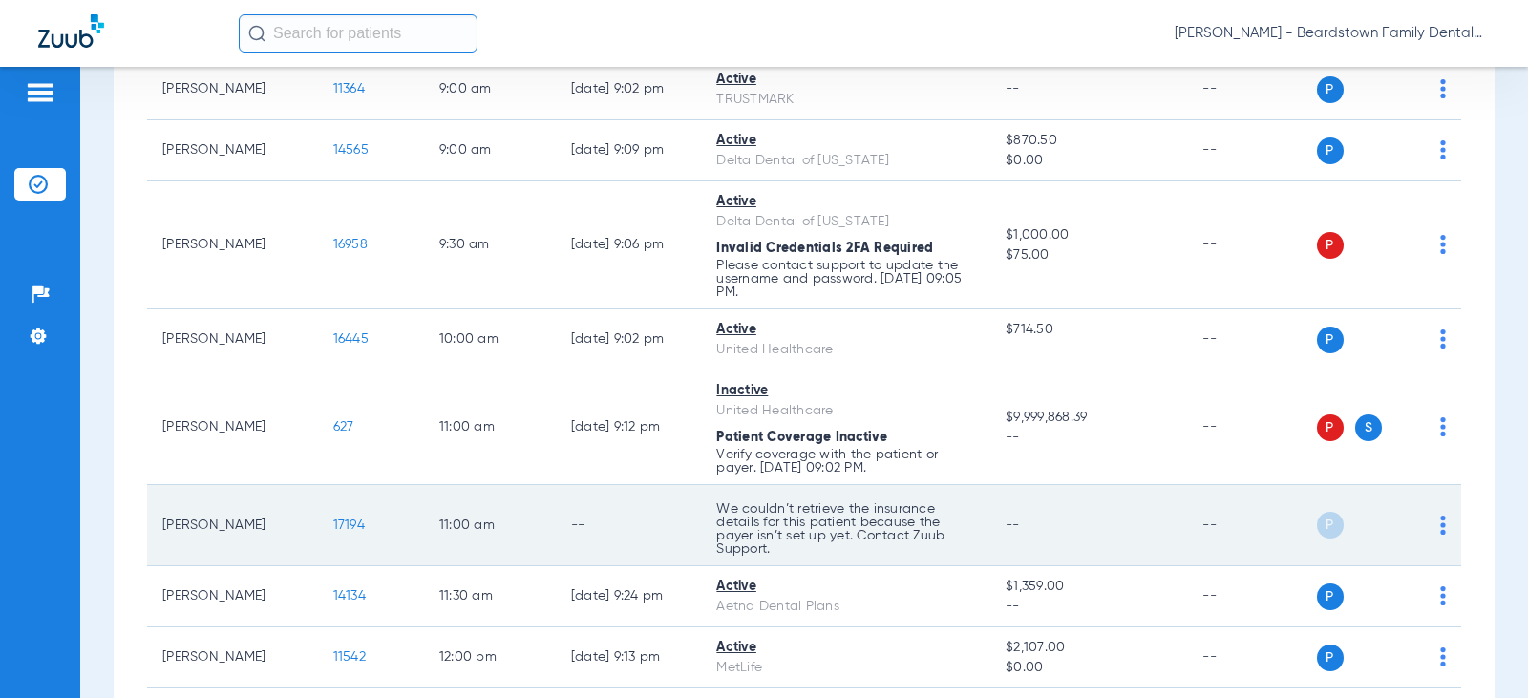
click at [348, 525] on span "17194" at bounding box center [349, 525] width 32 height 13
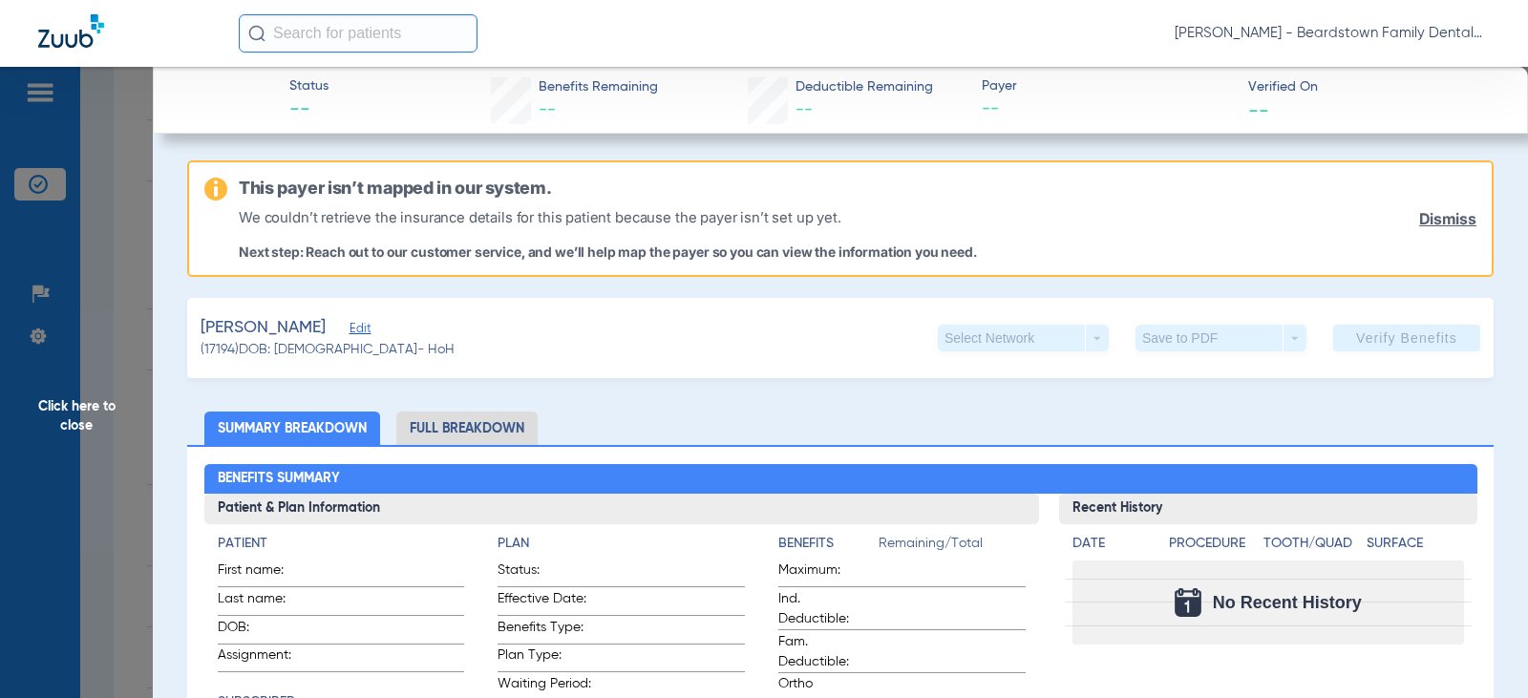
click at [61, 404] on span "Click here to close" at bounding box center [76, 416] width 153 height 698
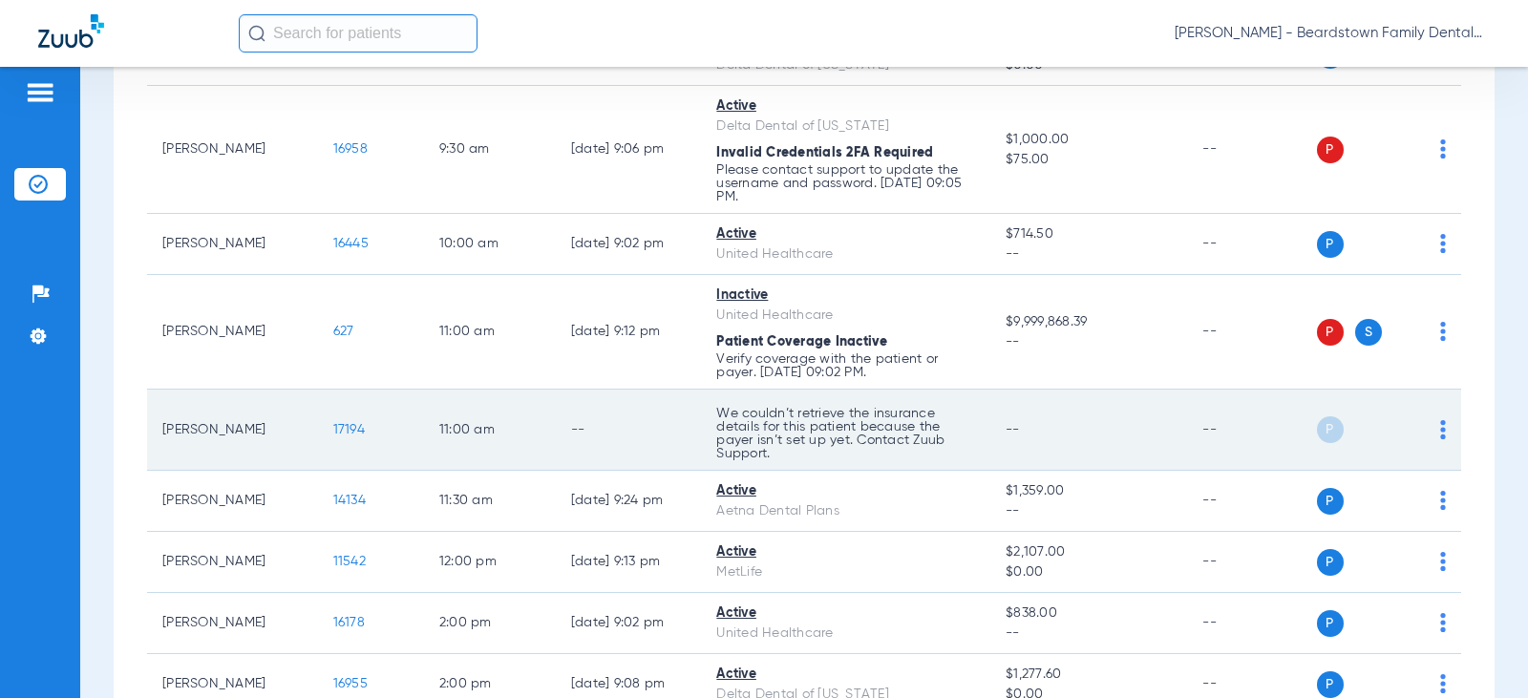
scroll to position [667, 0]
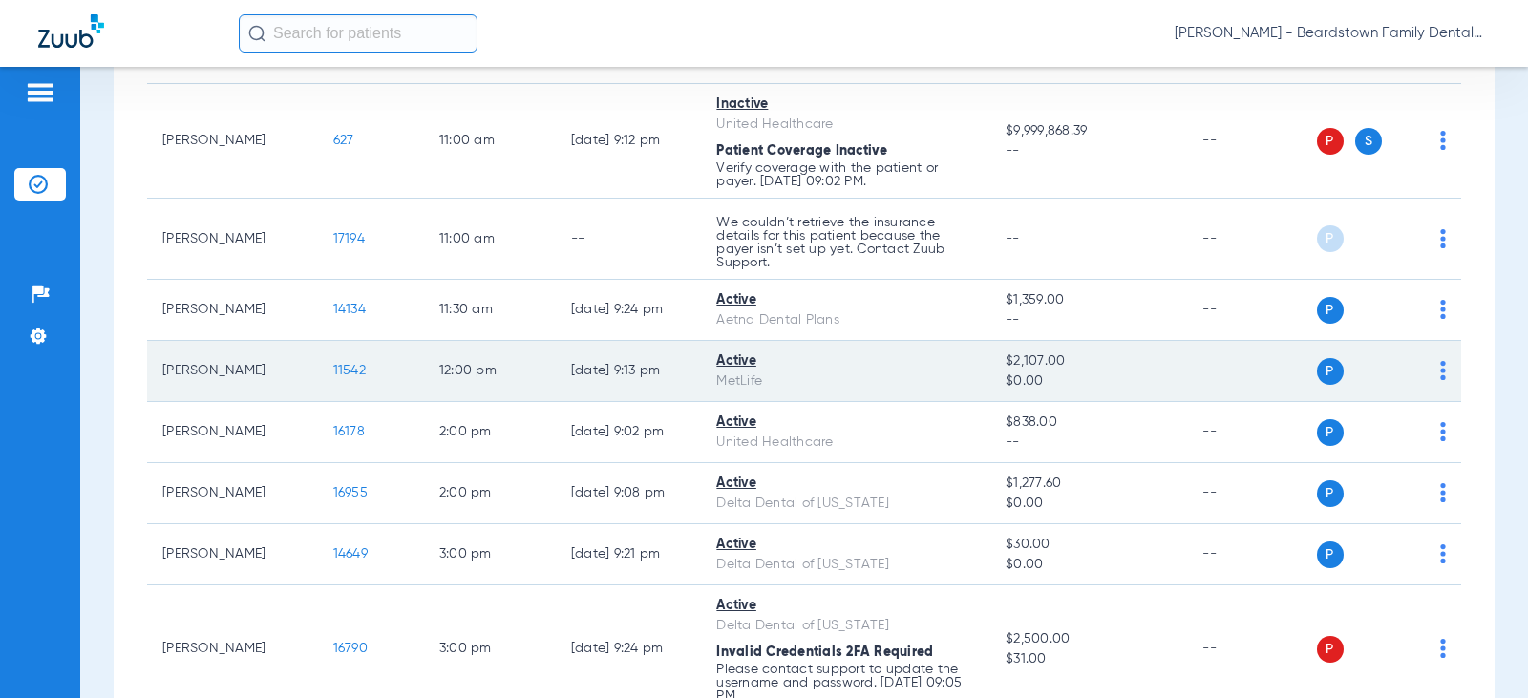
click at [342, 374] on span "11542" at bounding box center [349, 370] width 32 height 13
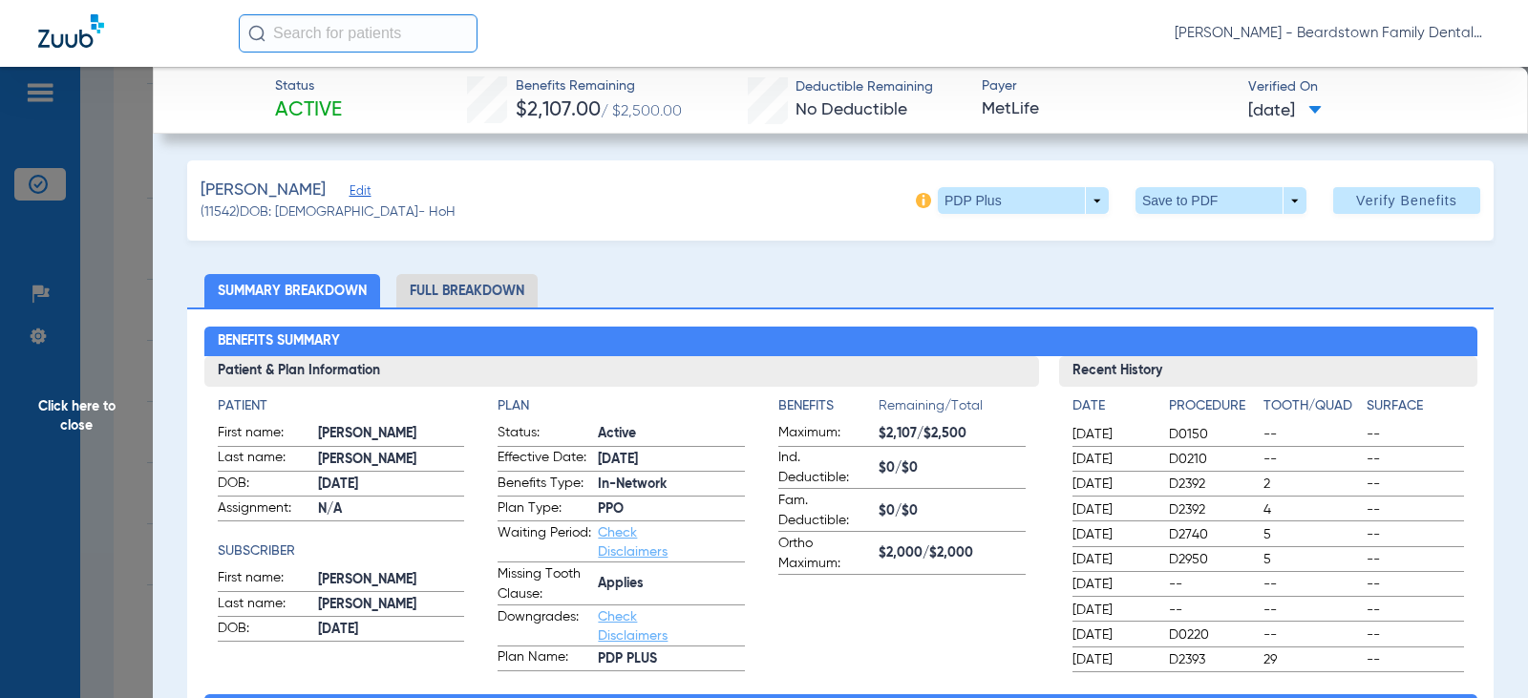
click at [95, 421] on span "Click here to close" at bounding box center [76, 416] width 153 height 698
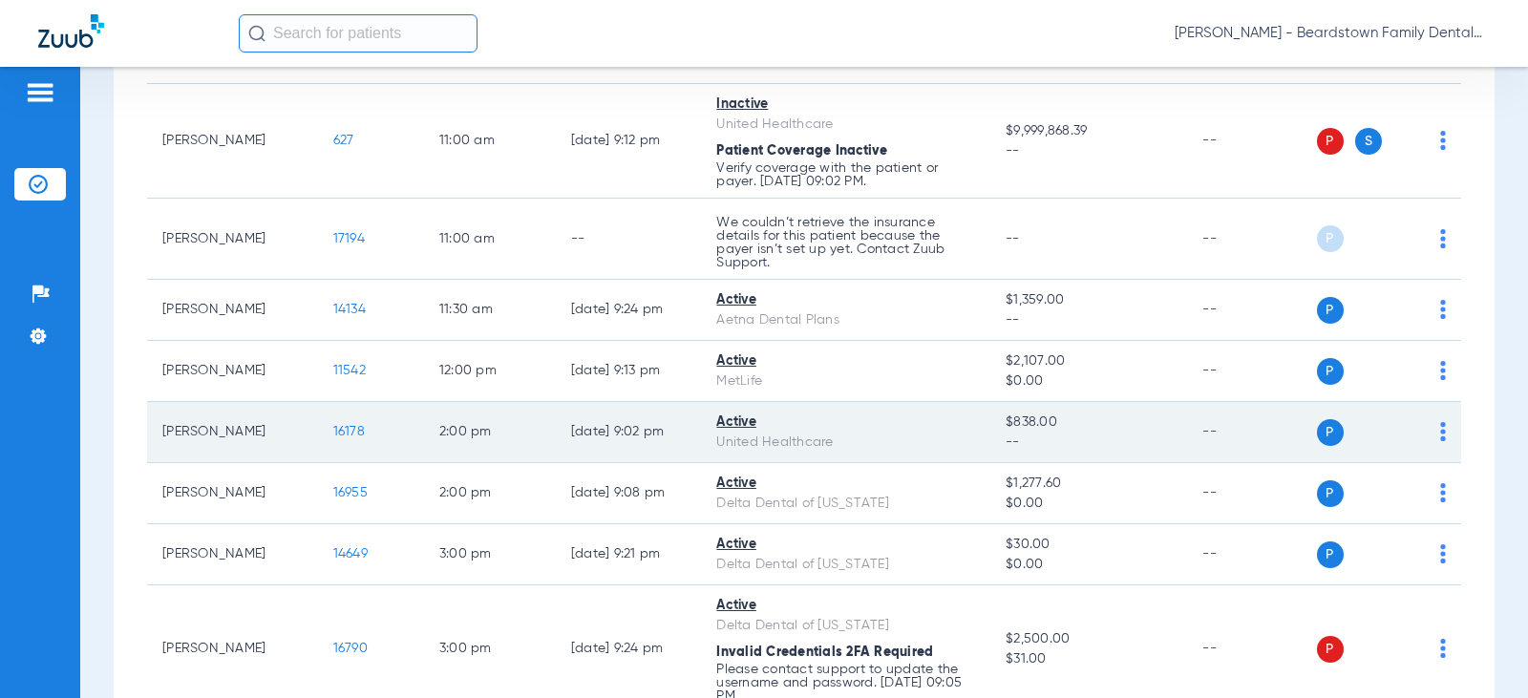
click at [339, 434] on span "16178" at bounding box center [349, 431] width 32 height 13
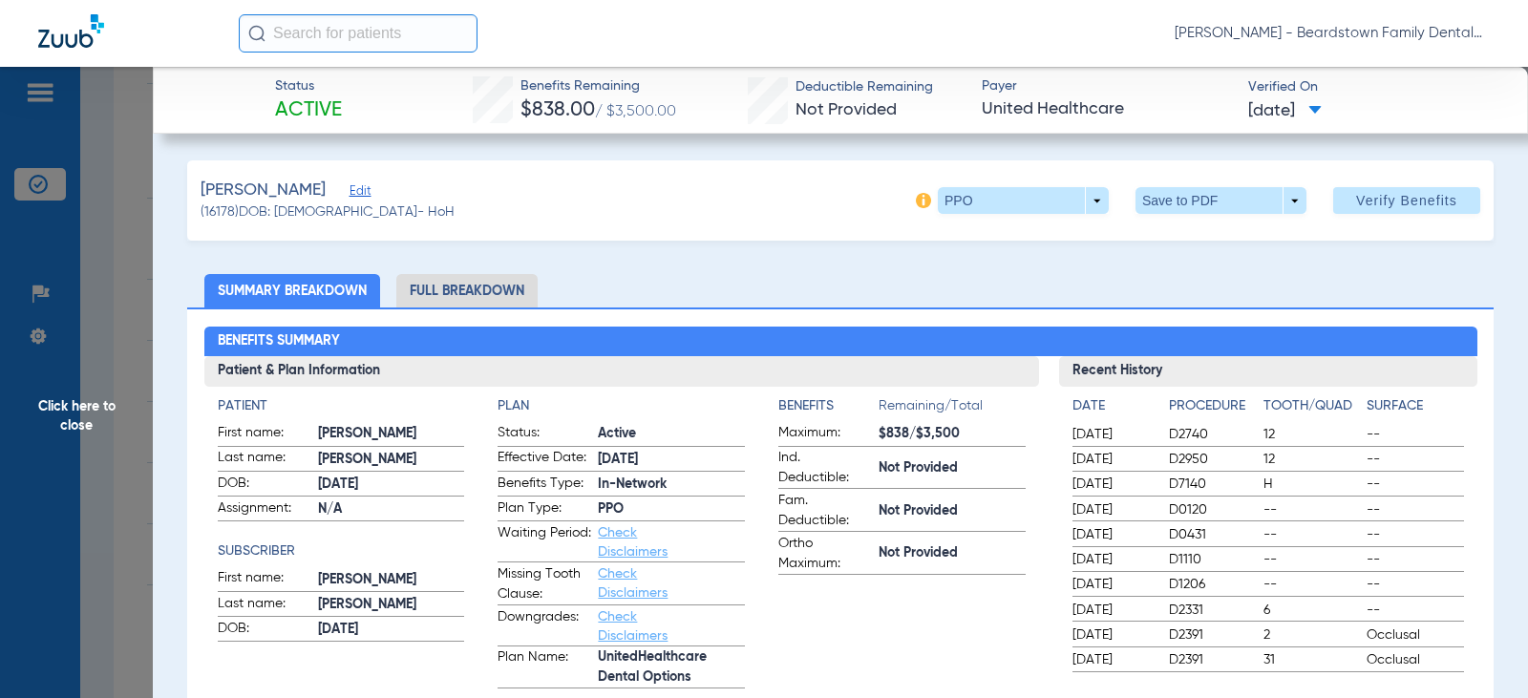
click at [75, 418] on span "Click here to close" at bounding box center [76, 416] width 153 height 698
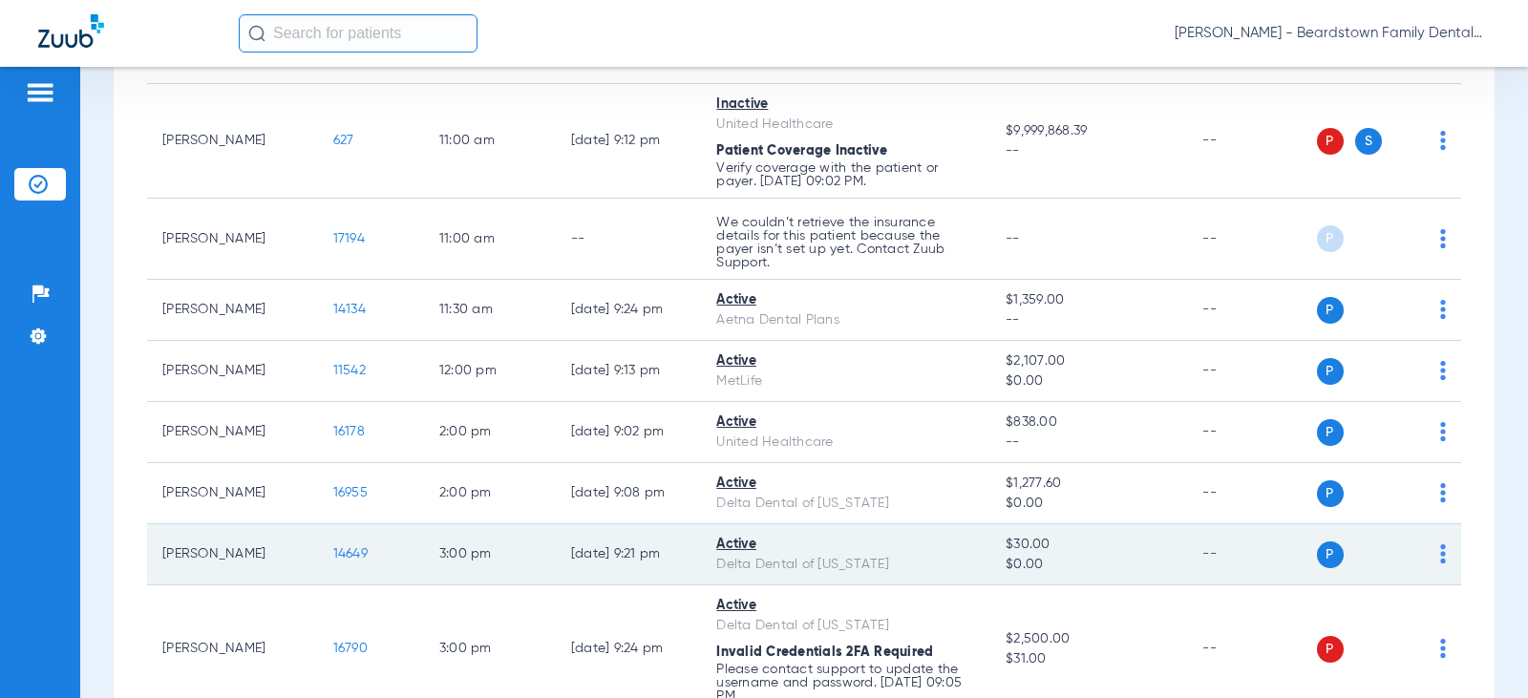
click at [350, 556] on span "14649" at bounding box center [350, 553] width 34 height 13
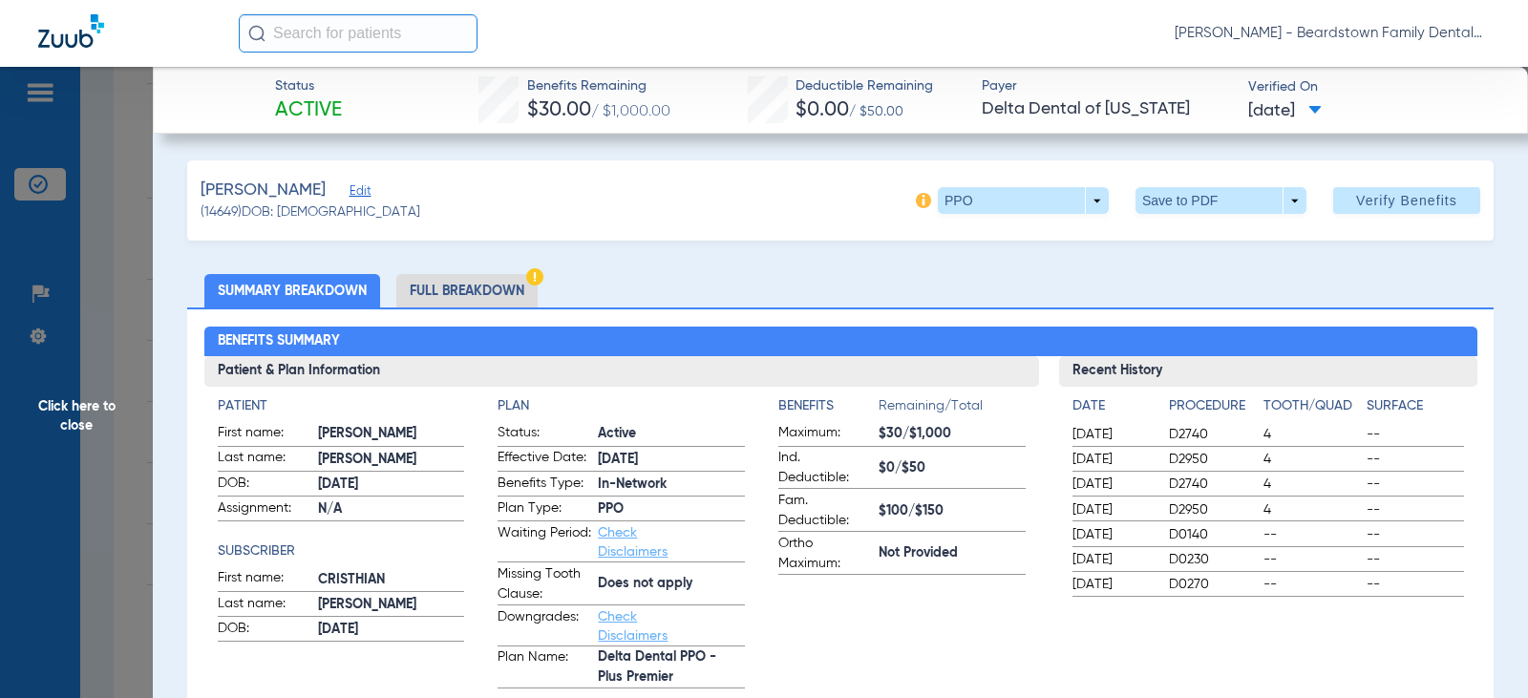
click at [75, 430] on span "Click here to close" at bounding box center [76, 416] width 153 height 698
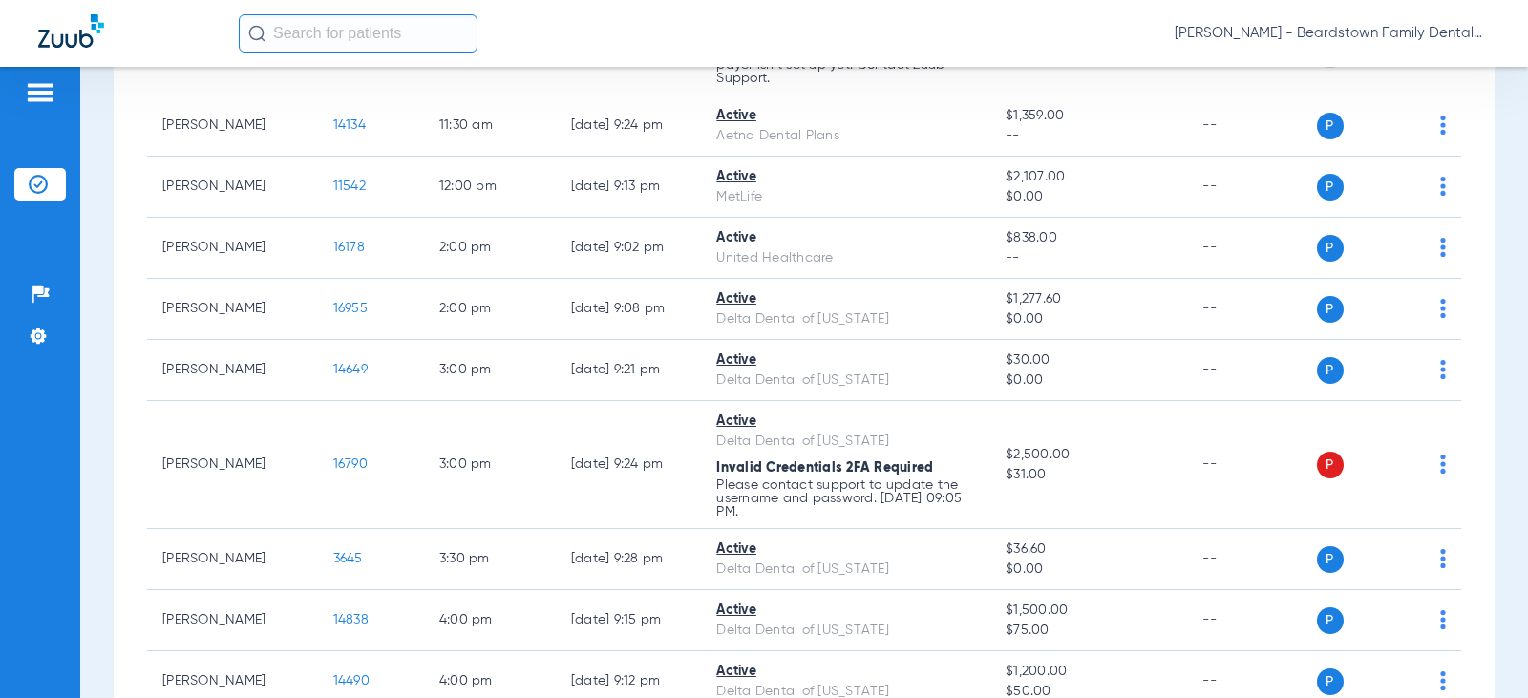
scroll to position [1049, 0]
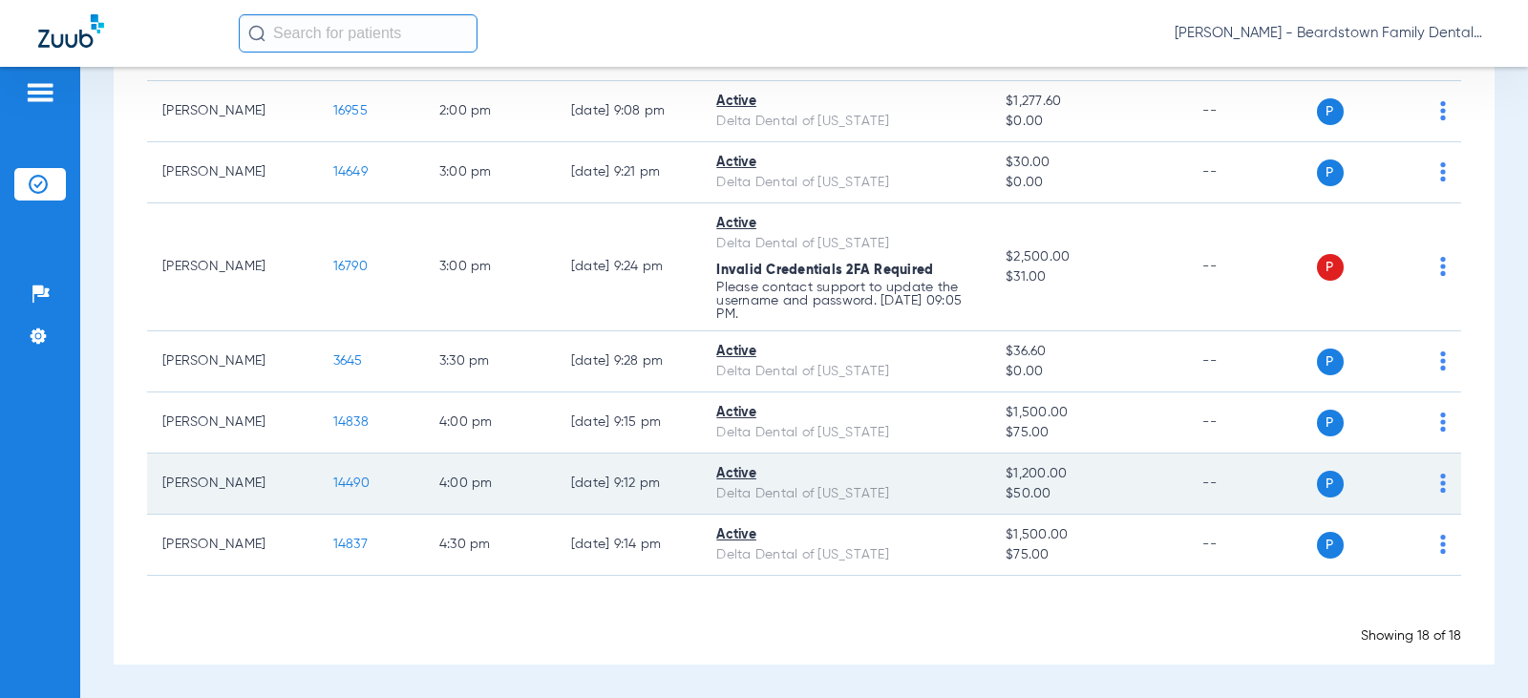
click at [349, 490] on span "14490" at bounding box center [351, 483] width 36 height 13
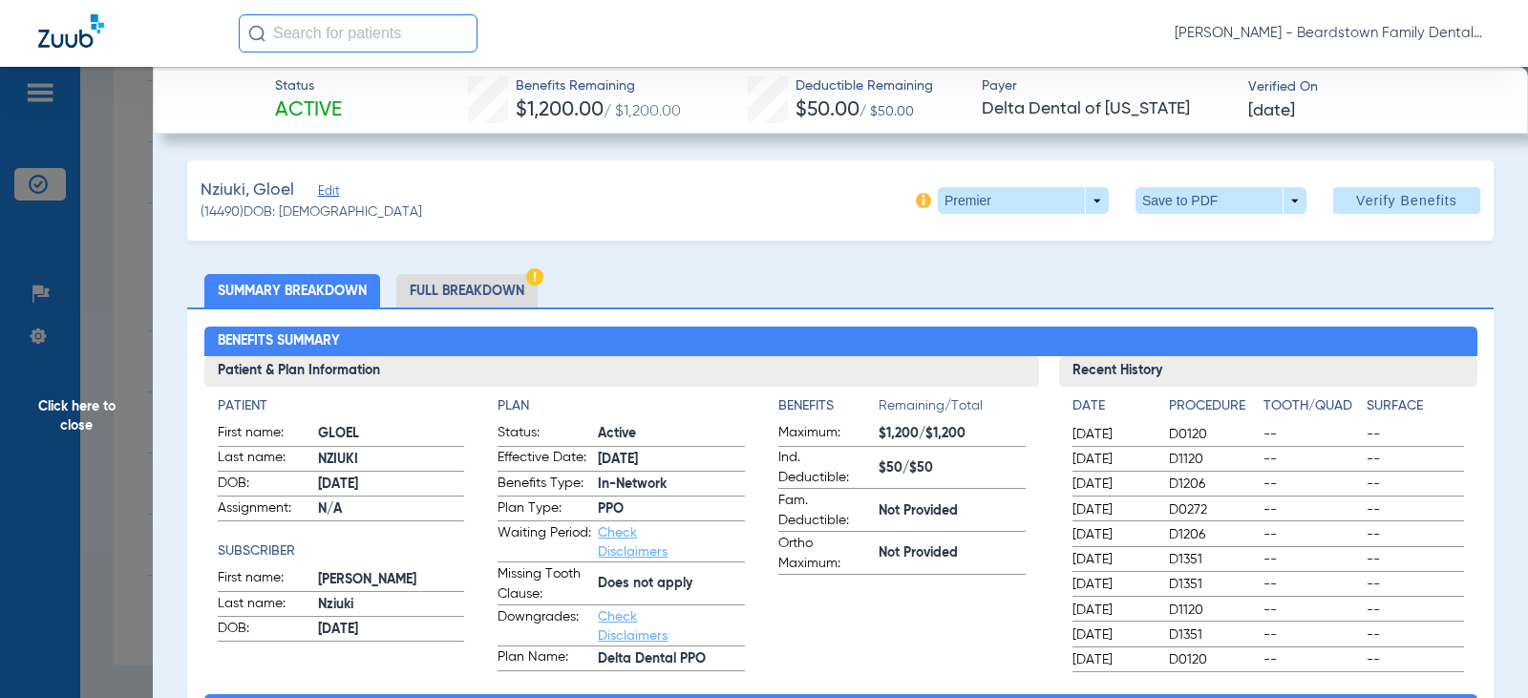
click at [67, 407] on span "Click here to close" at bounding box center [76, 416] width 153 height 698
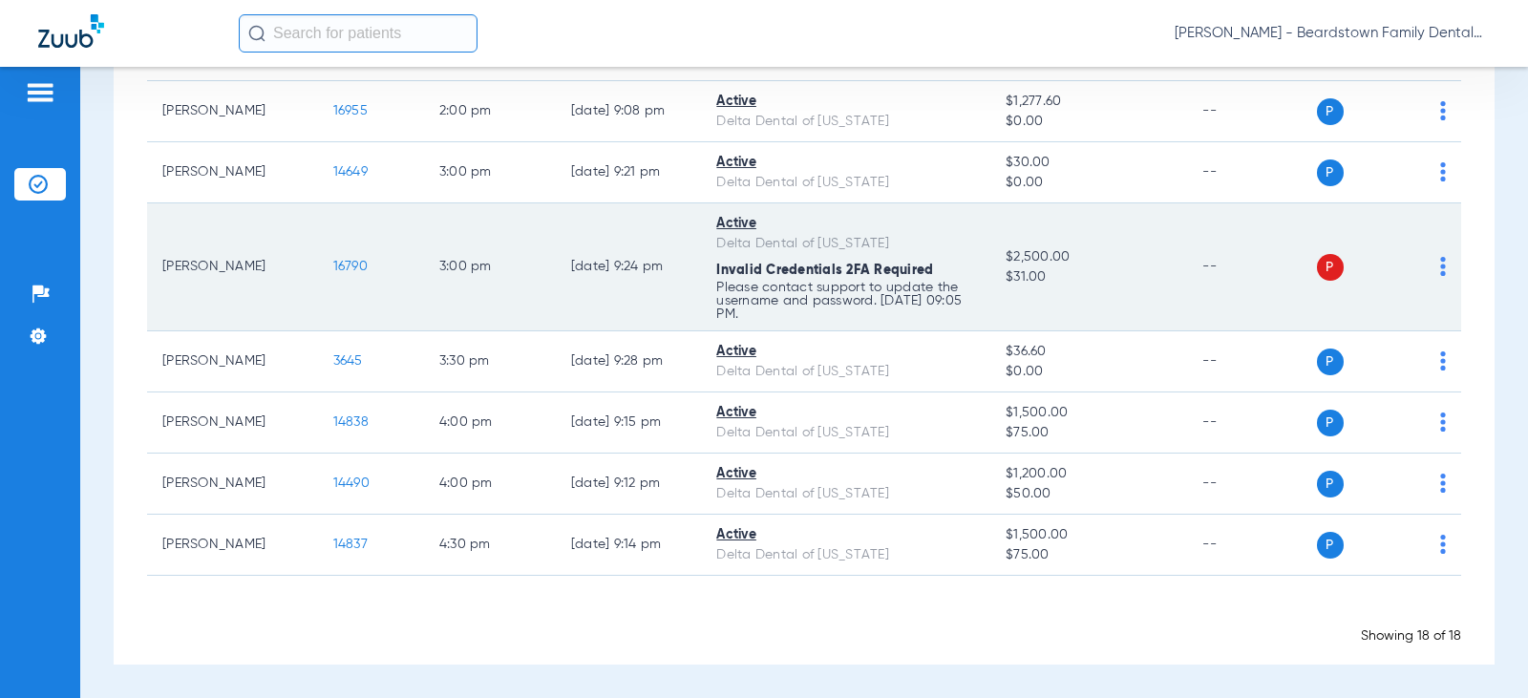
click at [333, 260] on span "16790" at bounding box center [350, 266] width 34 height 13
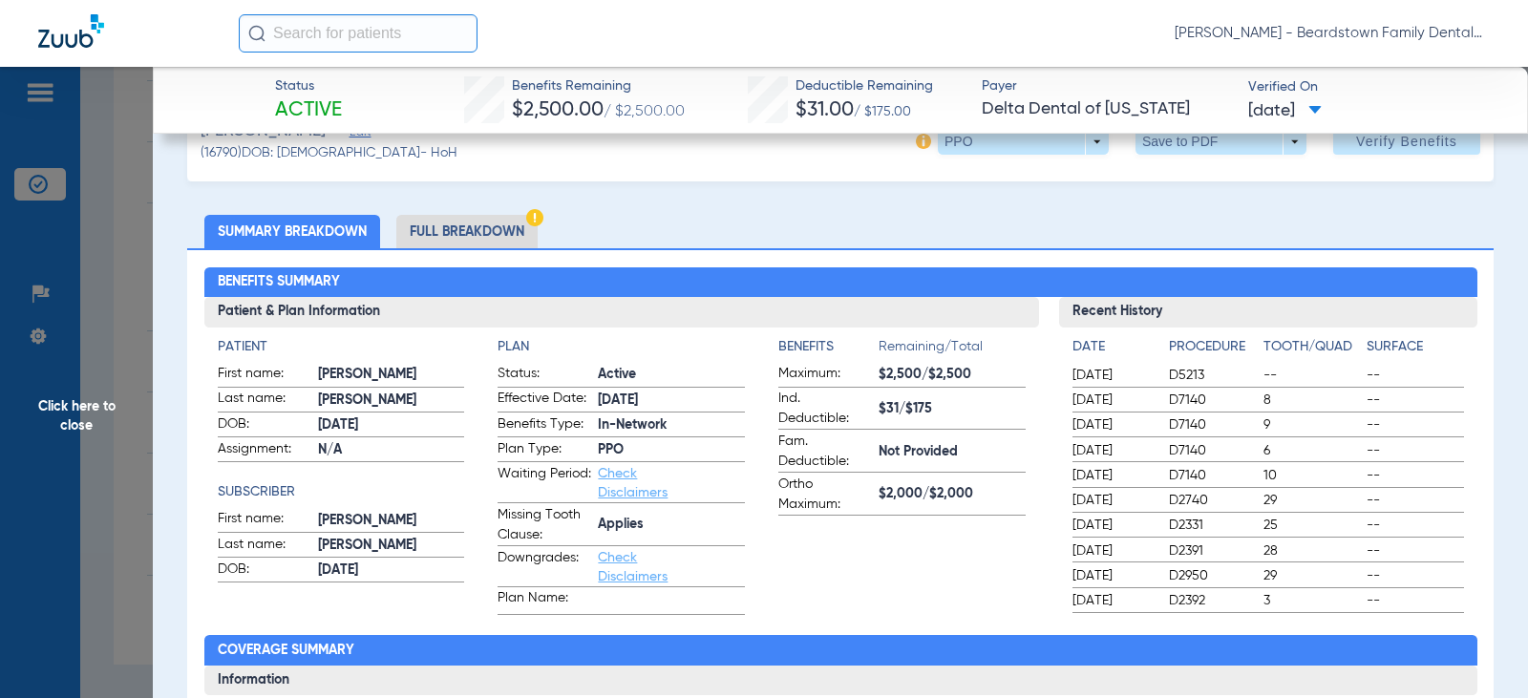
scroll to position [191, 0]
